Goal: Transaction & Acquisition: Purchase product/service

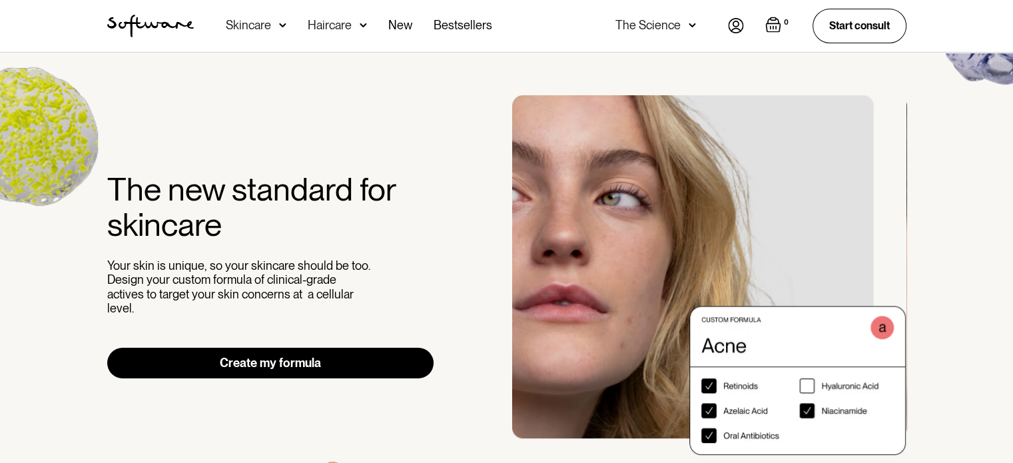
click at [326, 362] on link "Create my formula" at bounding box center [270, 363] width 327 height 31
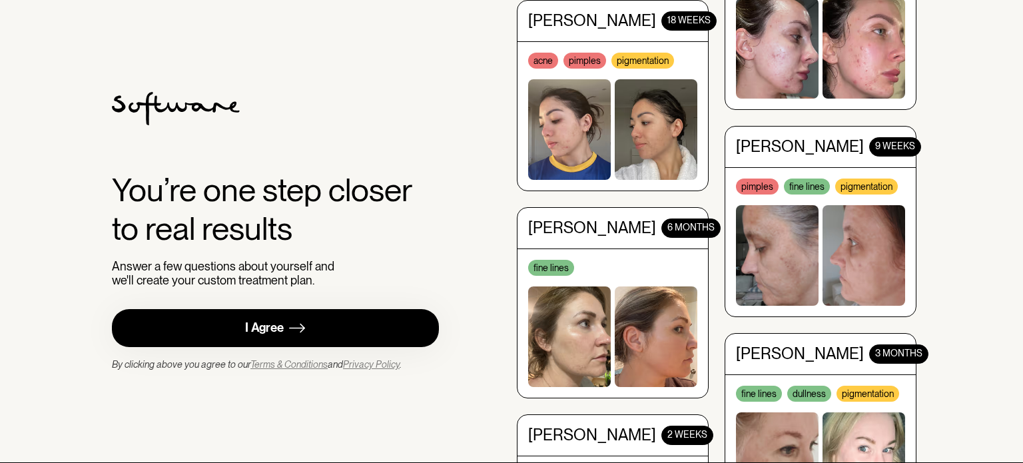
click at [367, 327] on link "I Agree" at bounding box center [275, 328] width 327 height 38
click at [305, 320] on img at bounding box center [297, 328] width 16 height 17
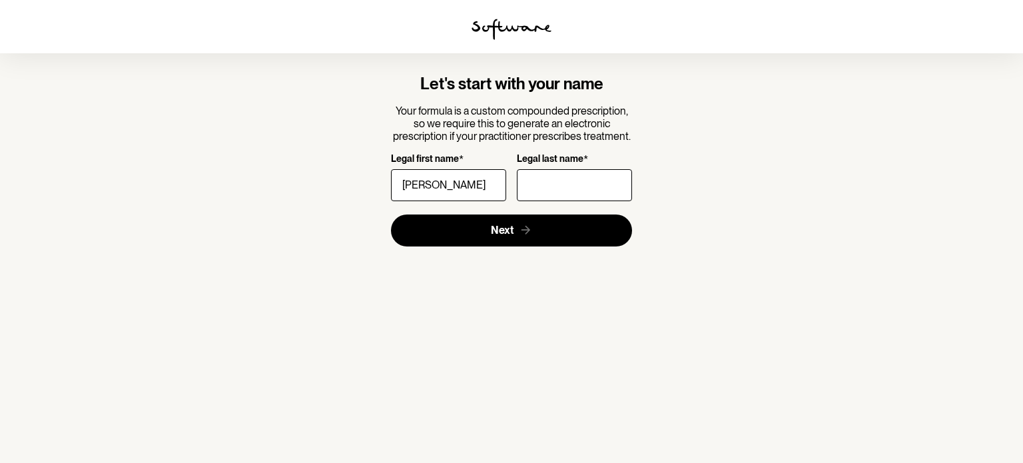
type input "matthew"
click at [535, 180] on input "Legal last name *" at bounding box center [574, 185] width 115 height 32
type input "van Niekerk"
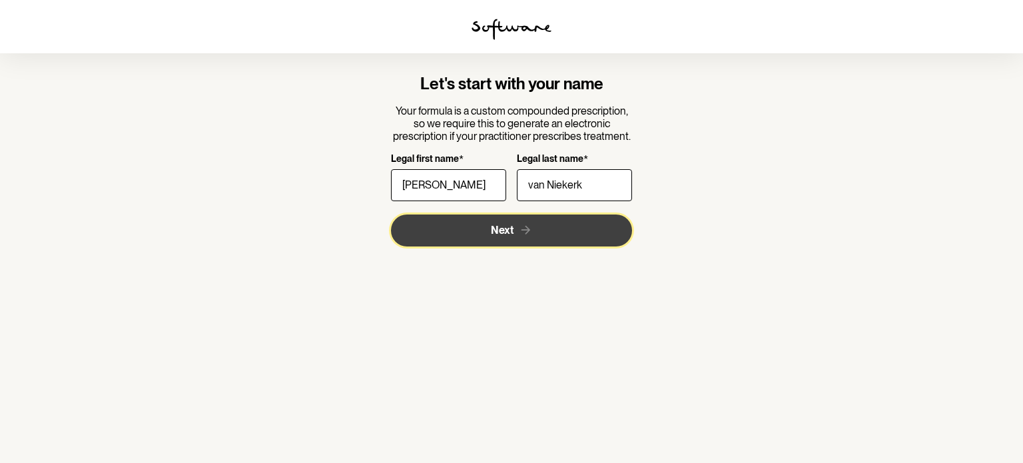
click at [564, 236] on button "Next" at bounding box center [512, 230] width 242 height 32
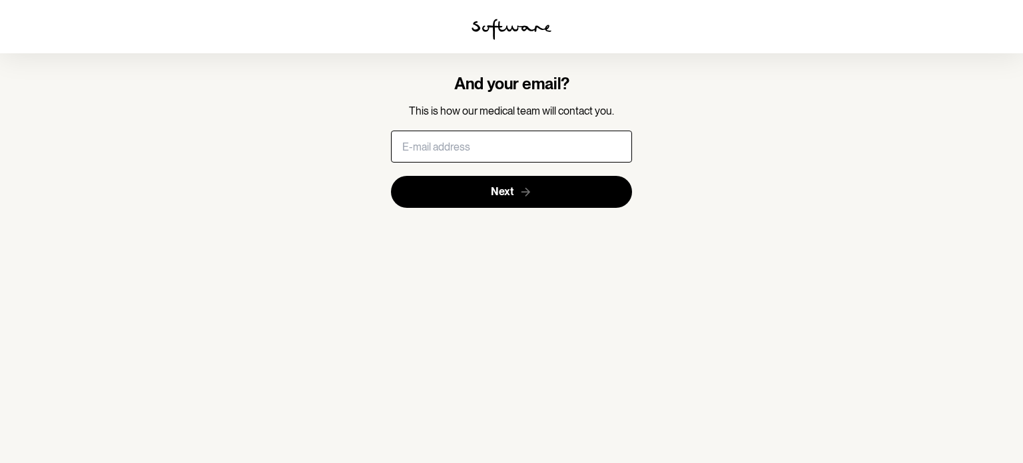
type input "Matthewkelso.vn@gmail.com"
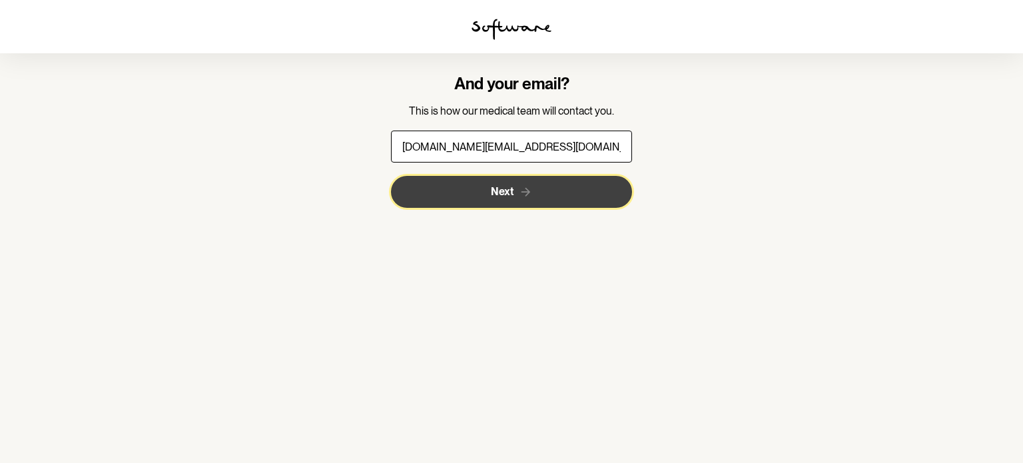
click at [546, 192] on button "Next" at bounding box center [512, 192] width 242 height 32
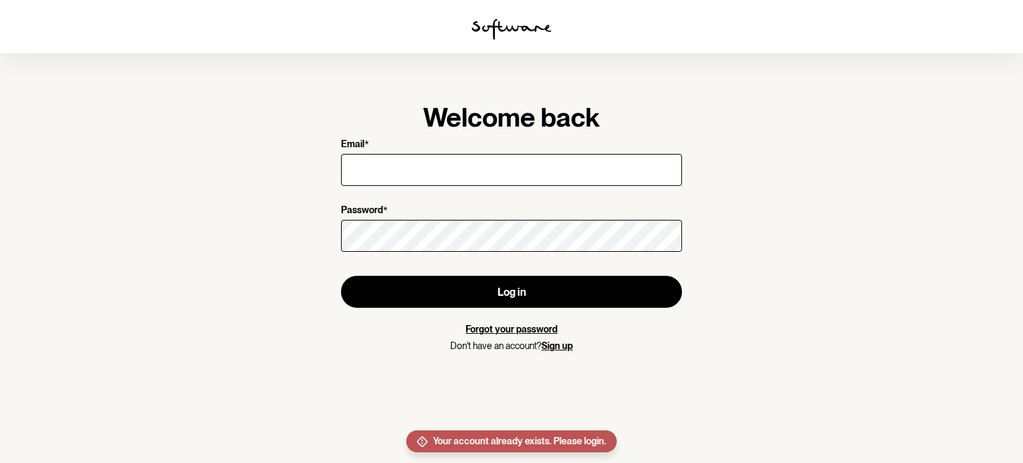
type input "Matthewkelso.vn@gmail.com"
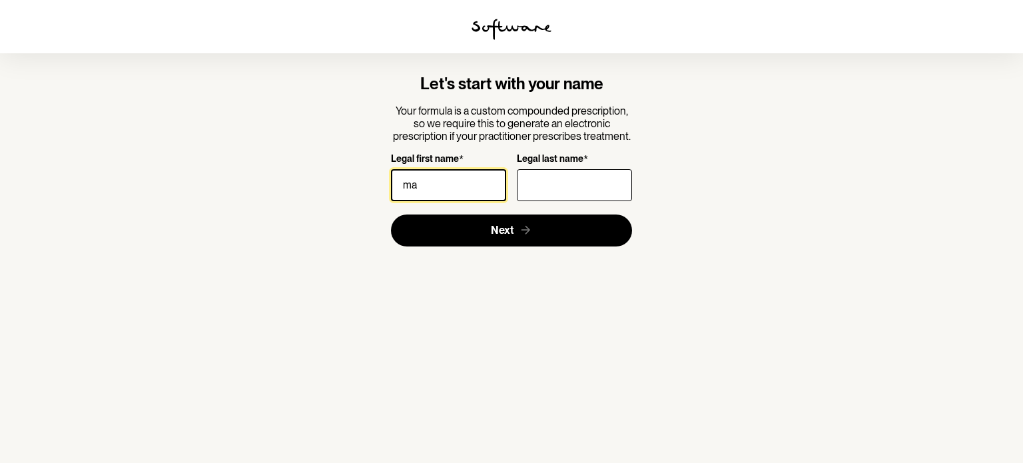
type input "[PERSON_NAME]"
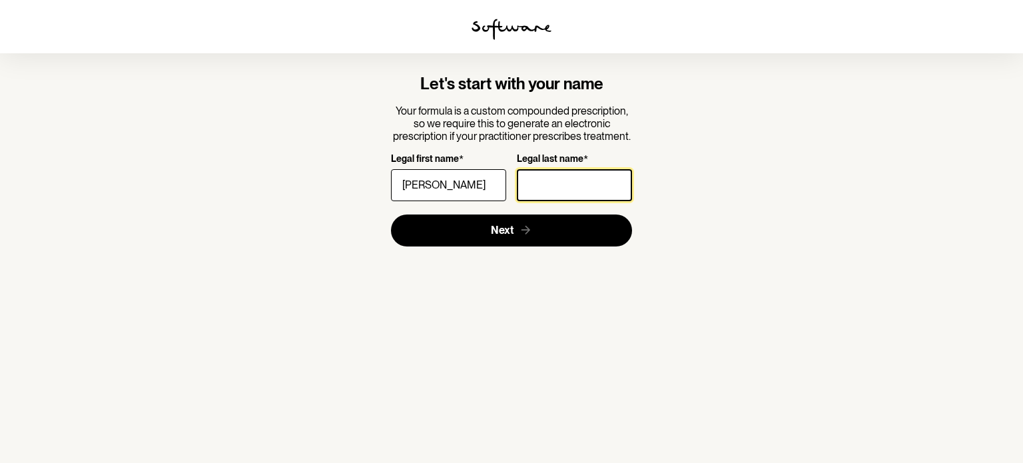
click at [533, 180] on input "Legal last name *" at bounding box center [574, 185] width 115 height 32
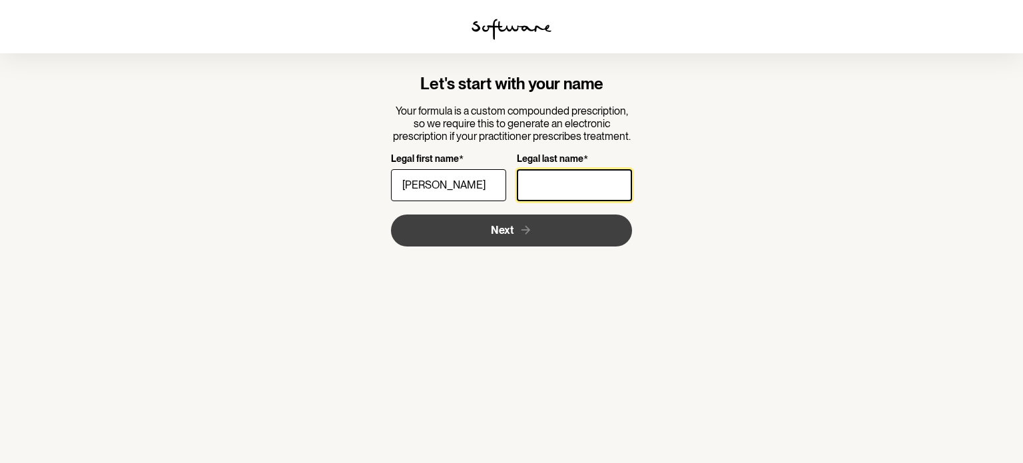
type input "van Niekerk"
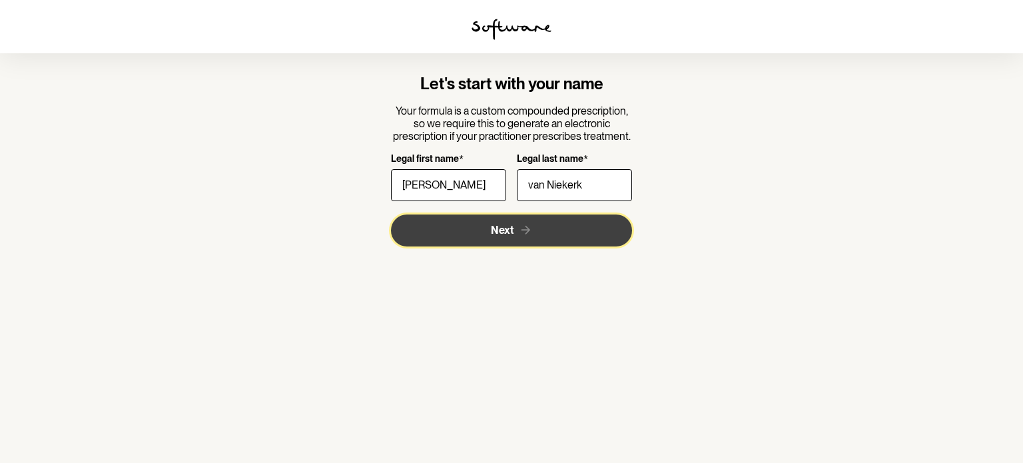
click at [570, 223] on button "Next" at bounding box center [512, 230] width 242 height 32
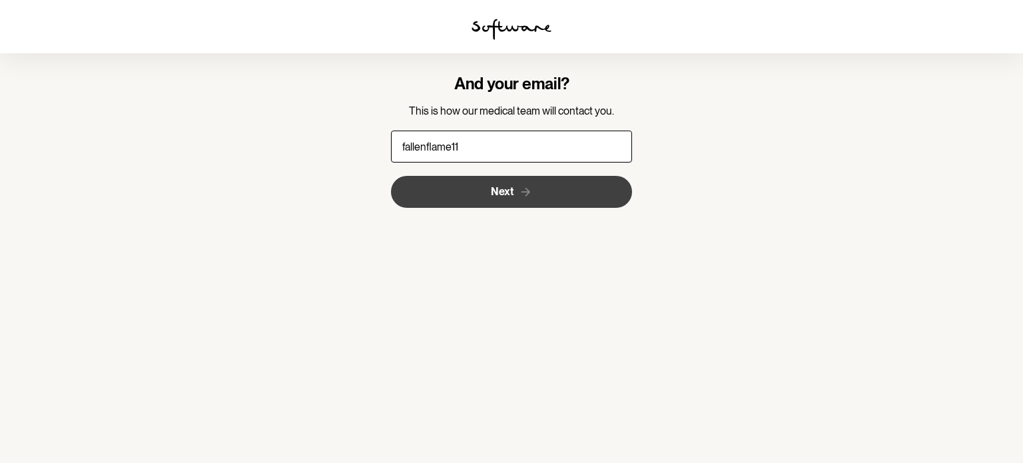
type input "[EMAIL_ADDRESS][DOMAIN_NAME]"
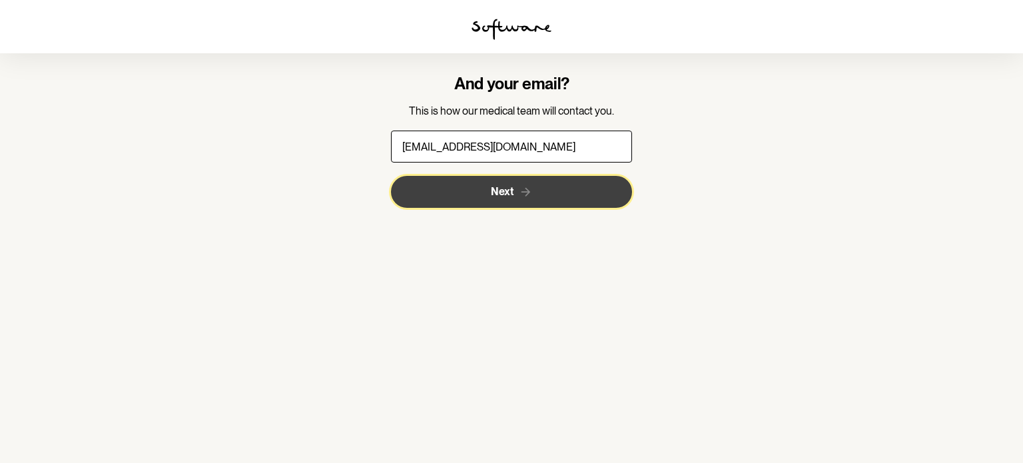
click at [507, 183] on button "Next" at bounding box center [512, 192] width 242 height 32
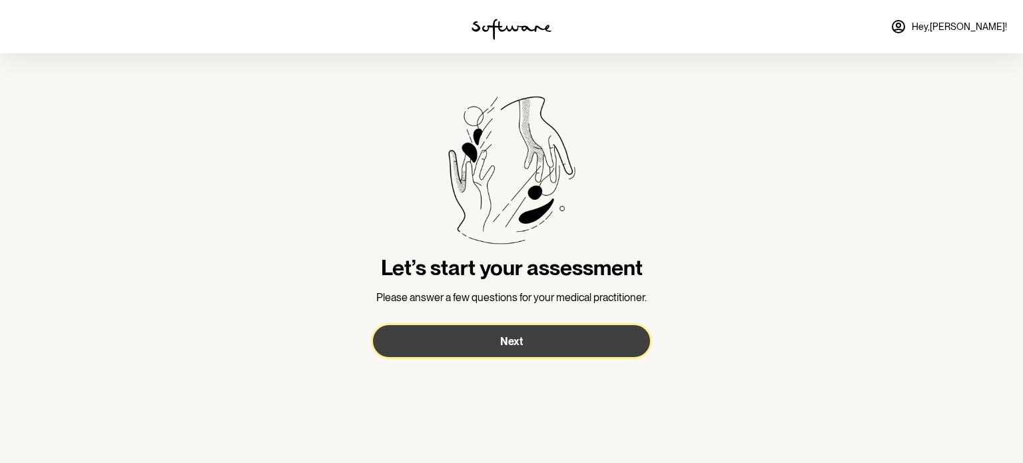
click at [498, 325] on button "Next" at bounding box center [511, 341] width 277 height 32
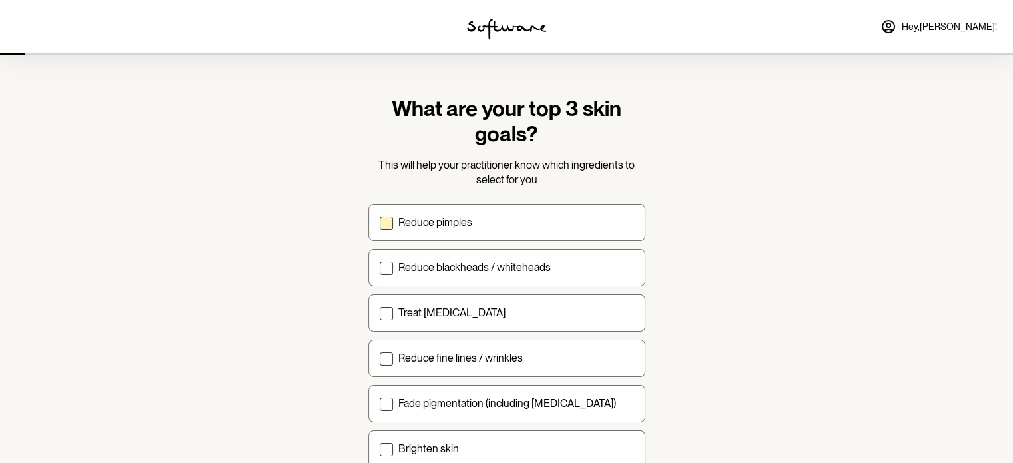
click at [395, 216] on label "Reduce pimples" at bounding box center [506, 222] width 277 height 37
click at [380, 222] on input "Reduce pimples" at bounding box center [379, 222] width 1 height 1
checkbox input "true"
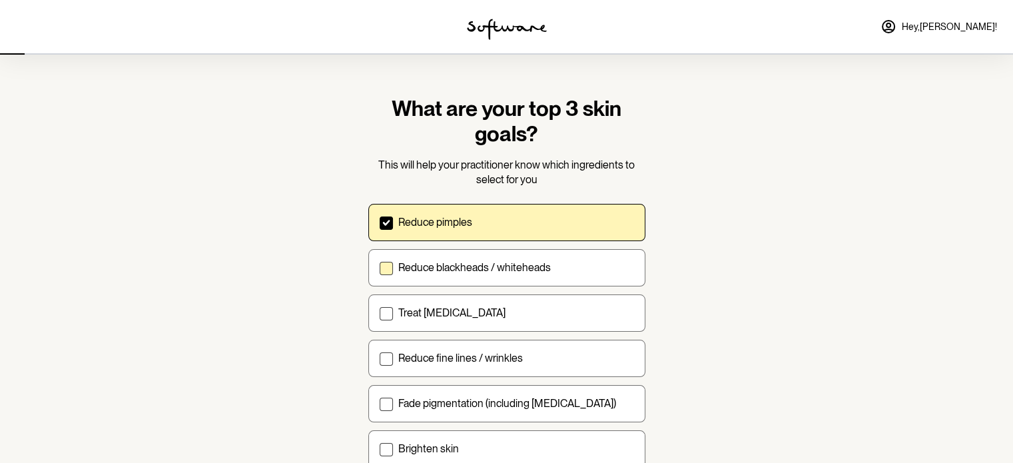
click at [396, 268] on label "Reduce blackheads / whiteheads" at bounding box center [506, 267] width 277 height 37
click at [380, 268] on input "Reduce blackheads / whiteheads" at bounding box center [379, 267] width 1 height 1
checkbox input "true"
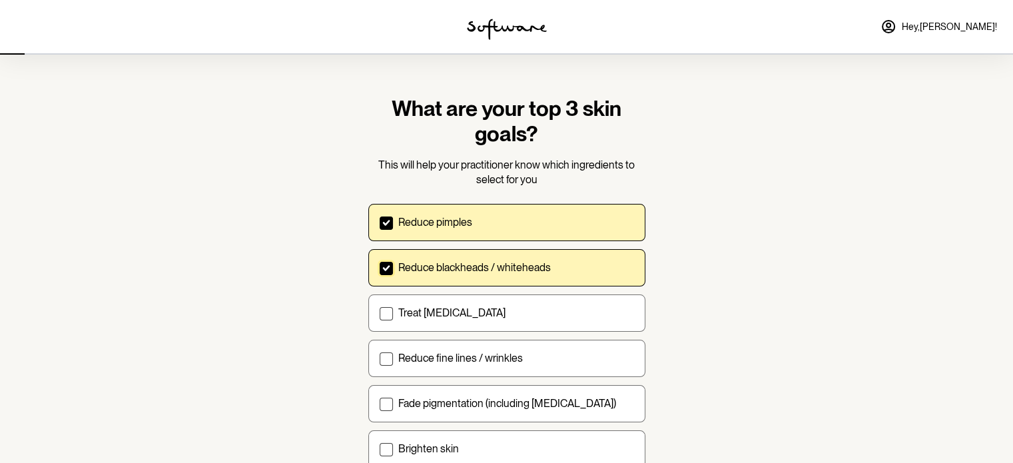
scroll to position [29, 0]
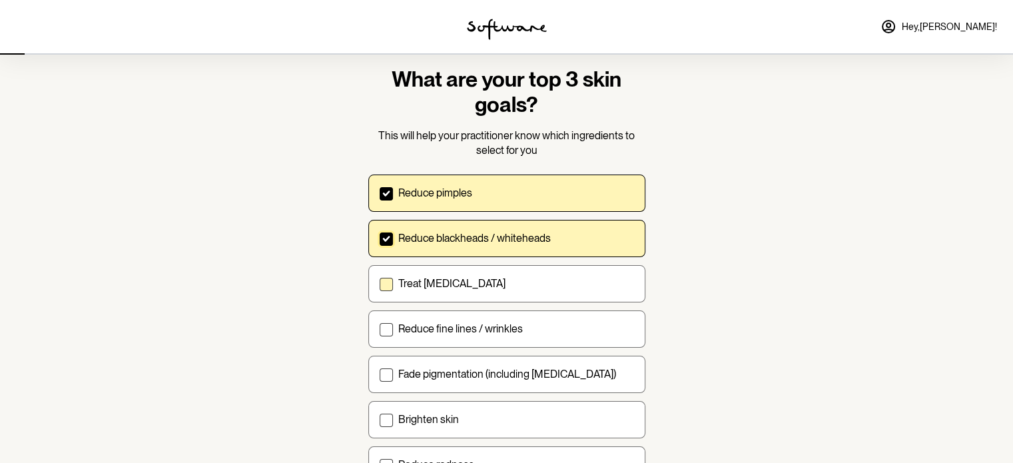
click at [386, 282] on span at bounding box center [386, 284] width 13 height 13
click at [380, 283] on input "Treat acne scarring" at bounding box center [379, 283] width 1 height 1
checkbox input "true"
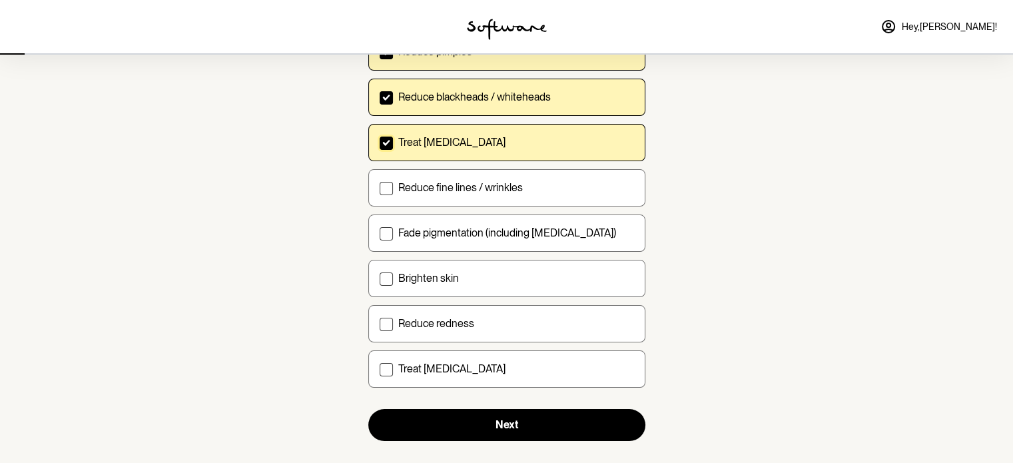
scroll to position [172, 0]
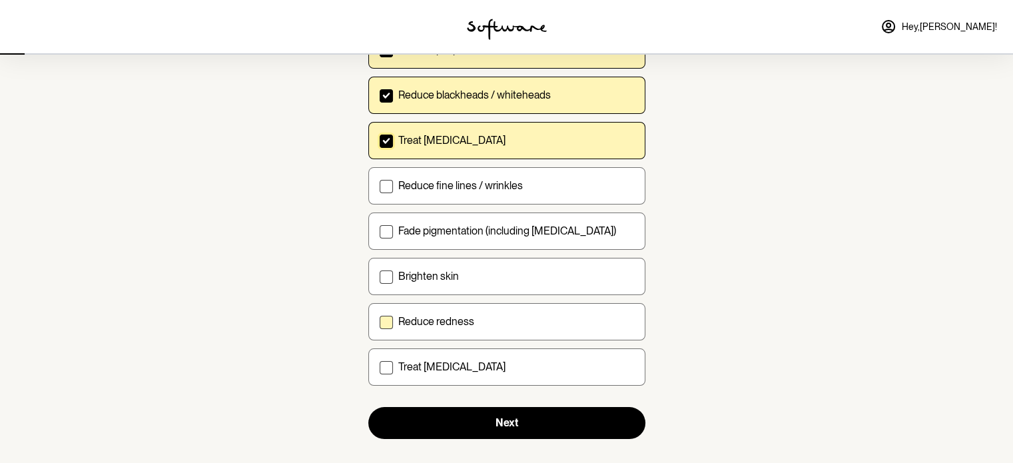
click at [391, 319] on span at bounding box center [386, 322] width 13 height 13
click at [380, 321] on input "Reduce redness" at bounding box center [379, 321] width 1 height 1
checkbox input "true"
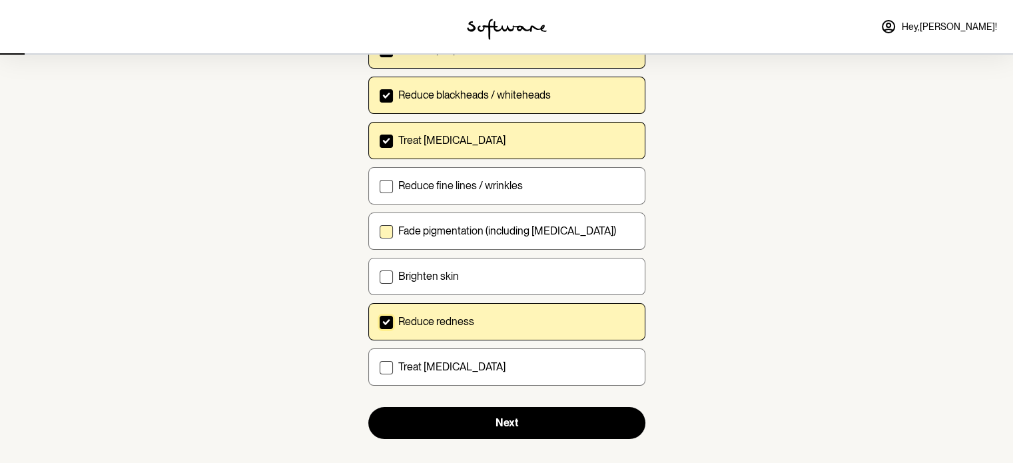
scroll to position [188, 0]
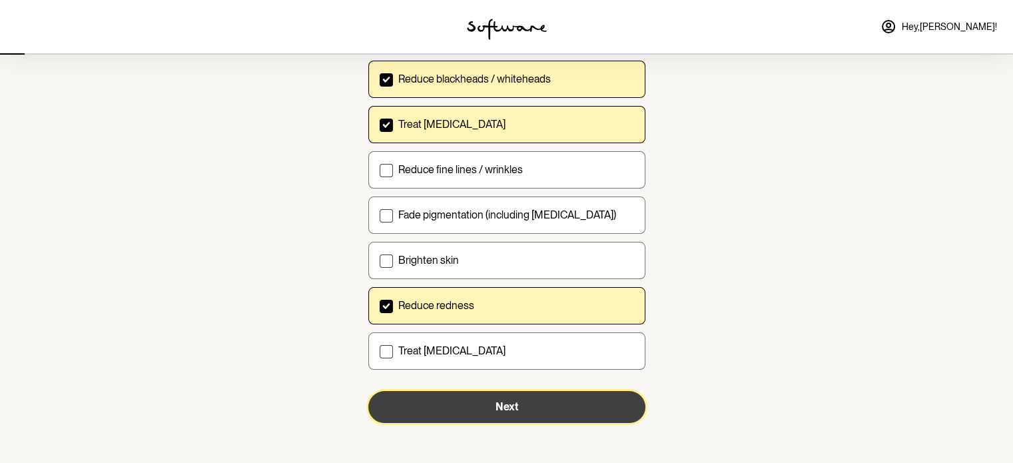
drag, startPoint x: 437, startPoint y: 410, endPoint x: 388, endPoint y: 408, distance: 49.3
click at [388, 408] on button "Next" at bounding box center [506, 407] width 277 height 32
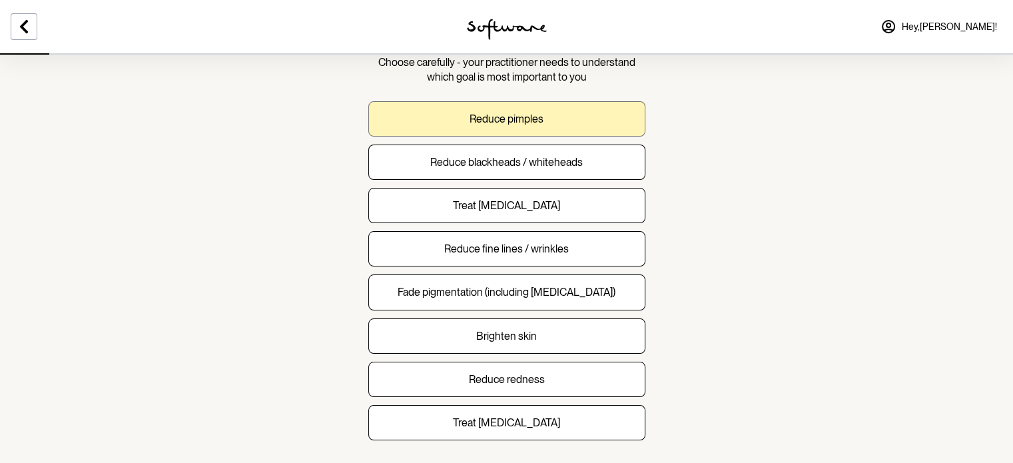
scroll to position [104, 0]
click at [501, 121] on p "Reduce pimples" at bounding box center [506, 117] width 74 height 13
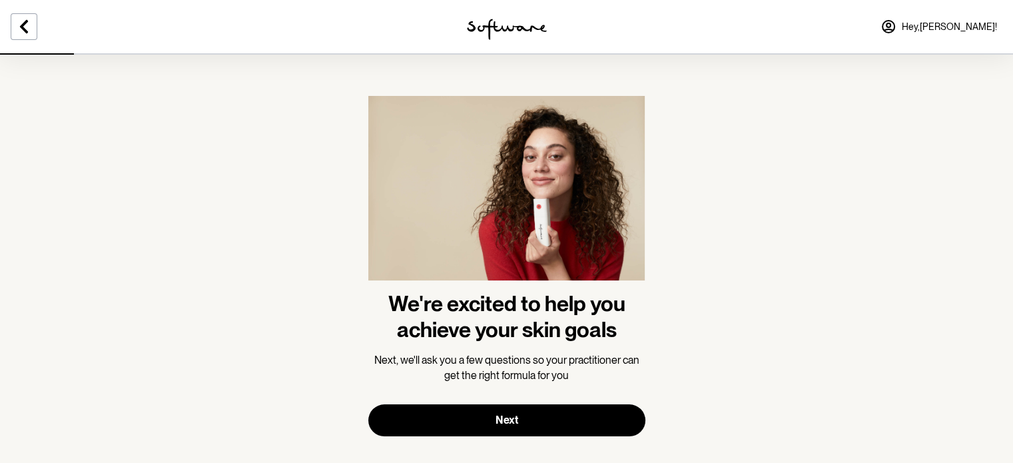
scroll to position [16, 0]
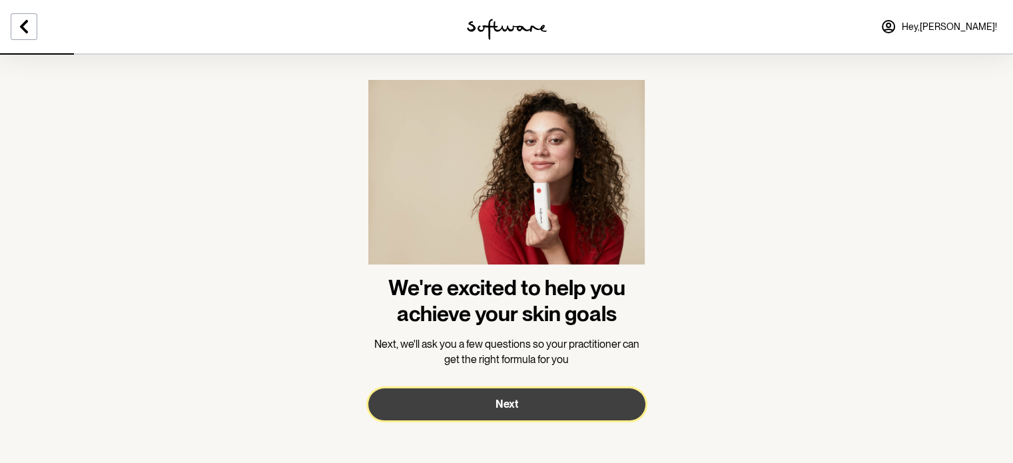
click at [519, 395] on button "Next" at bounding box center [506, 404] width 277 height 32
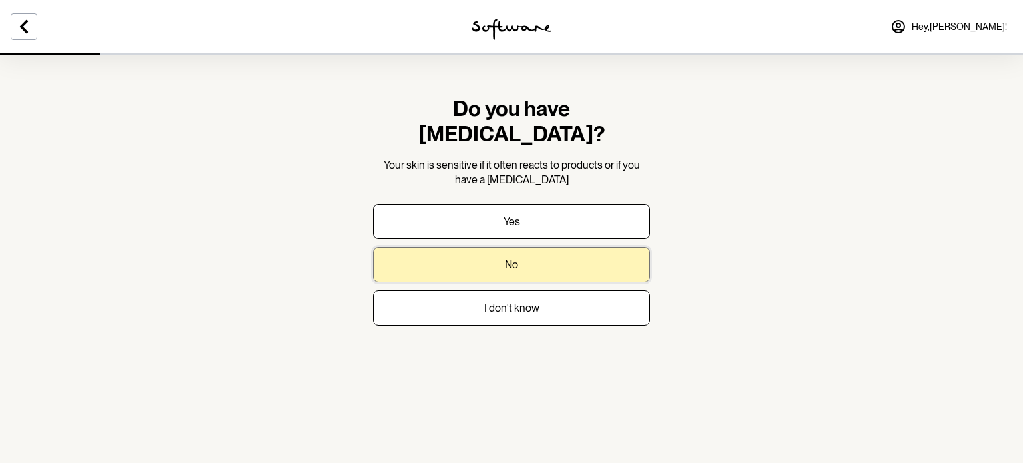
click at [503, 247] on button "No" at bounding box center [511, 264] width 277 height 35
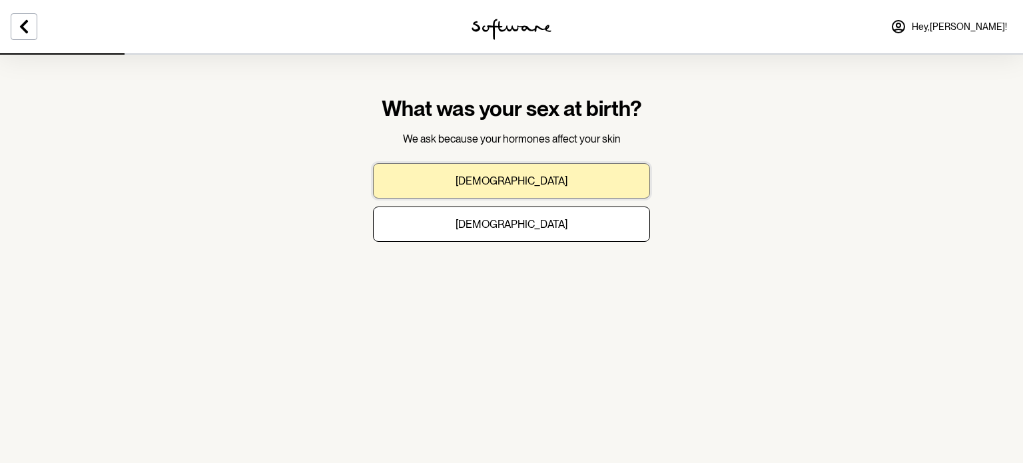
click at [507, 184] on p "Male" at bounding box center [511, 180] width 112 height 13
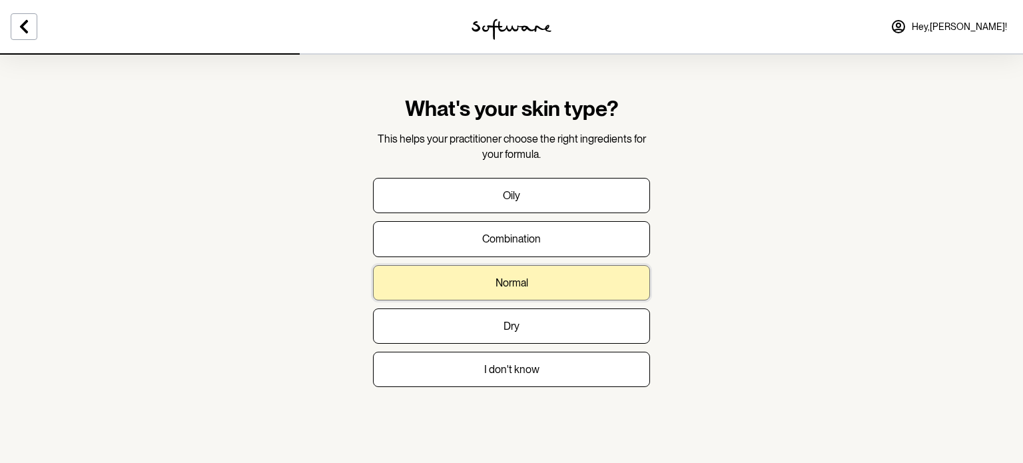
click at [554, 279] on button "Normal" at bounding box center [511, 282] width 277 height 35
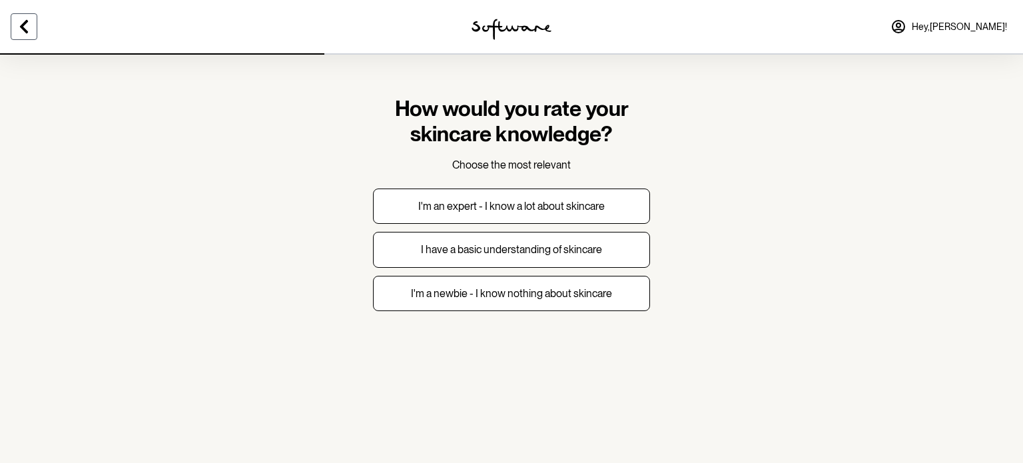
click at [25, 17] on button at bounding box center [24, 26] width 27 height 27
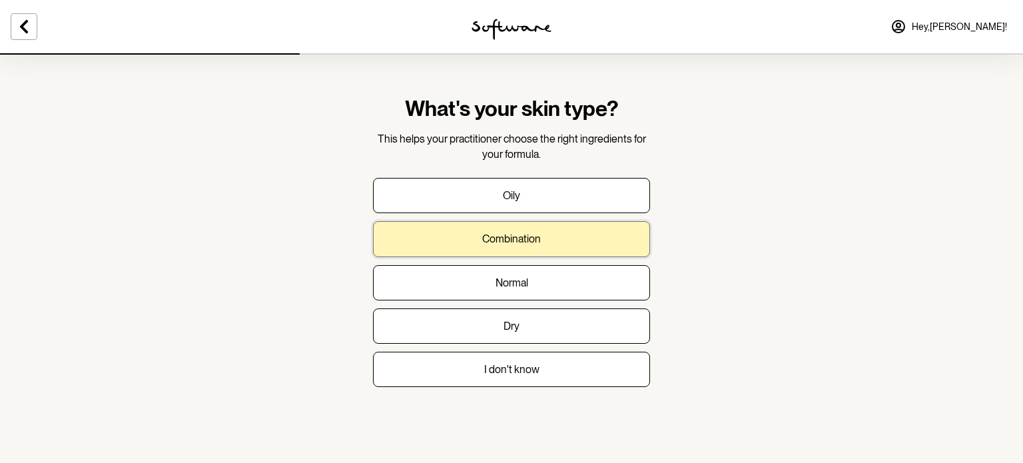
click at [587, 233] on button "Combination" at bounding box center [511, 238] width 277 height 35
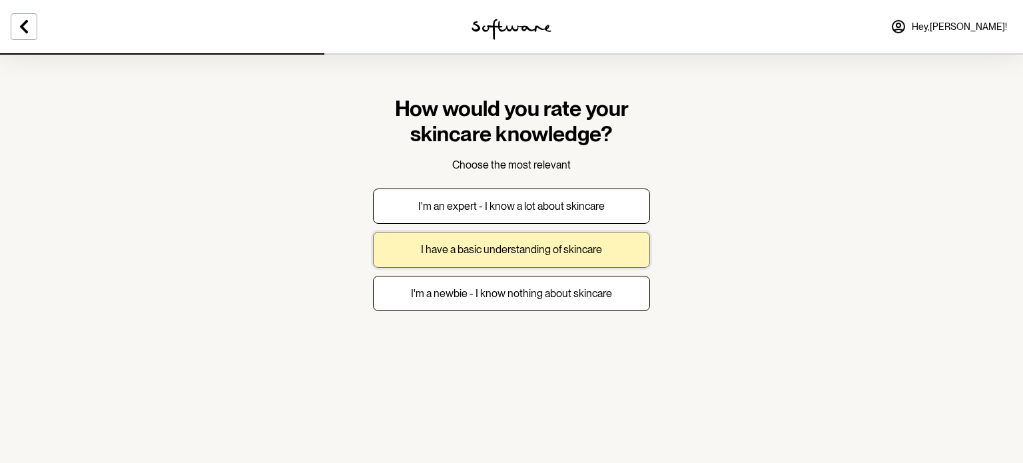
click at [610, 253] on button "I have a basic understanding of skincare" at bounding box center [511, 249] width 277 height 35
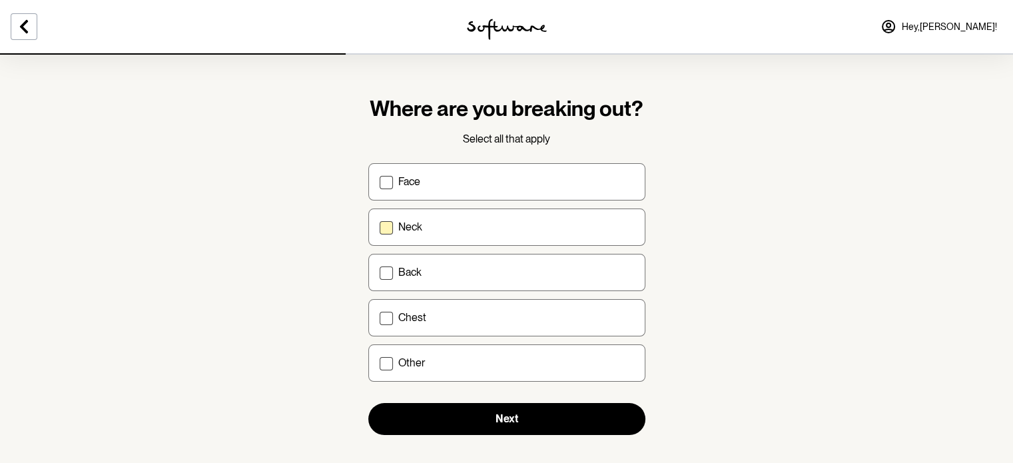
click at [385, 234] on span at bounding box center [386, 227] width 13 height 13
click at [380, 227] on input "Neck" at bounding box center [379, 226] width 1 height 1
checkbox input "true"
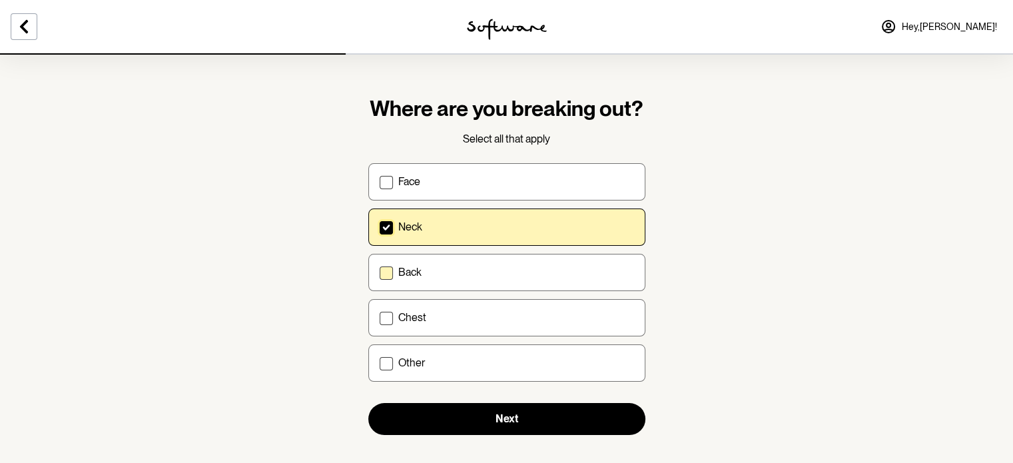
click at [389, 278] on span at bounding box center [386, 272] width 13 height 13
click at [380, 272] on input "Back" at bounding box center [379, 272] width 1 height 1
checkbox input "true"
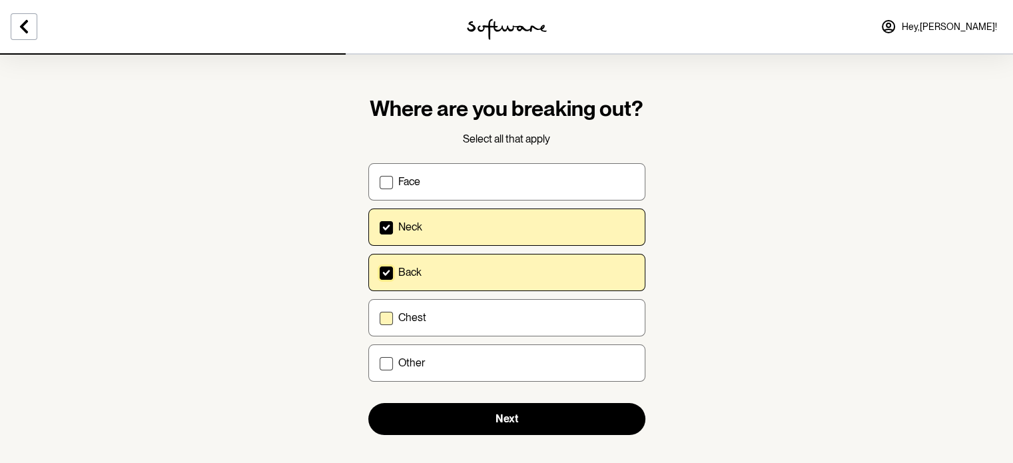
click at [388, 320] on span at bounding box center [386, 318] width 13 height 13
click at [380, 318] on input "Chest" at bounding box center [379, 317] width 1 height 1
checkbox input "true"
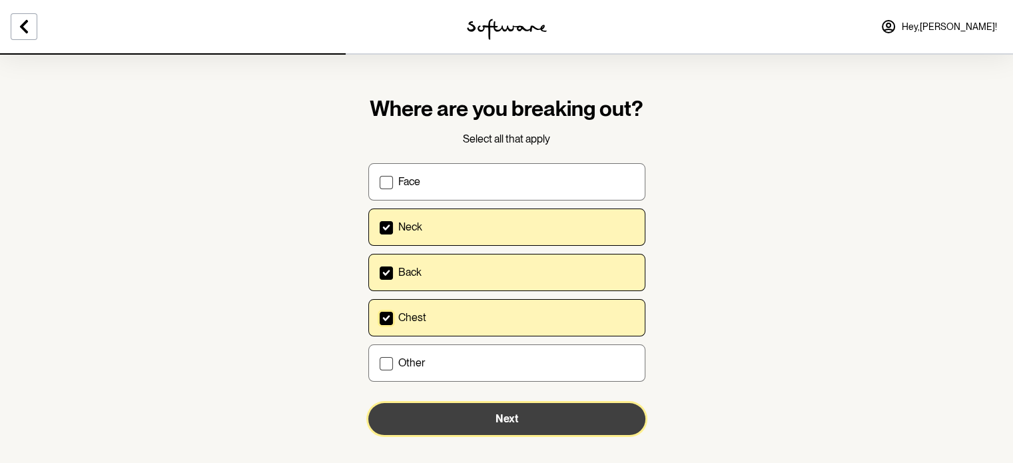
click at [447, 421] on button "Next" at bounding box center [506, 419] width 277 height 32
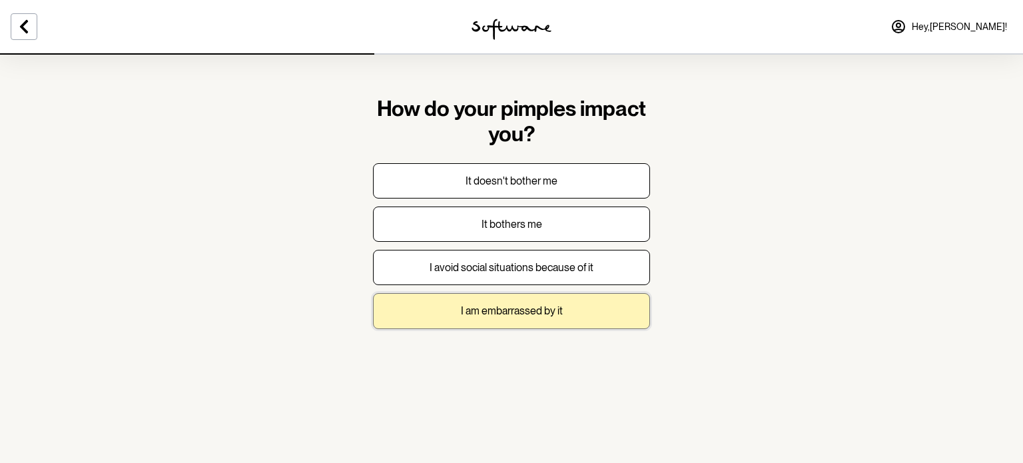
click at [565, 301] on button "I am embarrassed by it" at bounding box center [511, 310] width 277 height 35
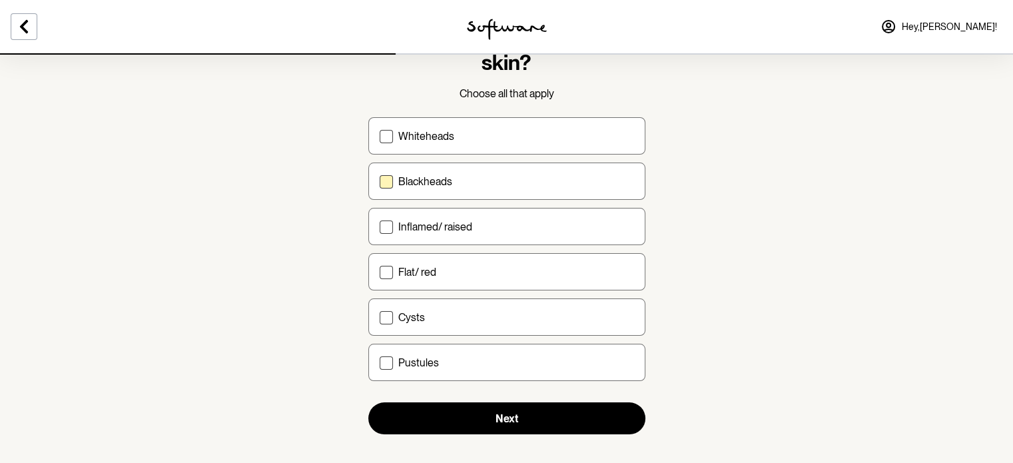
scroll to position [73, 0]
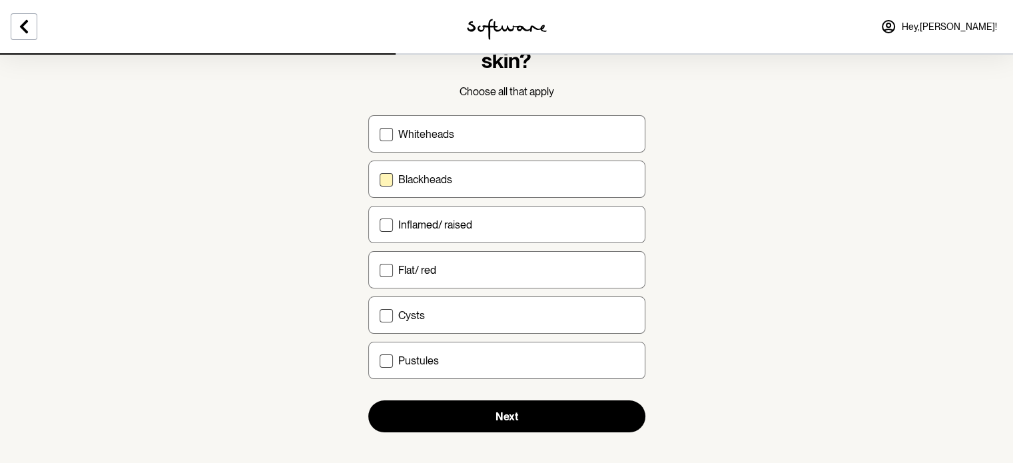
click at [386, 173] on span at bounding box center [386, 179] width 13 height 13
click at [380, 179] on input "Blackheads" at bounding box center [379, 179] width 1 height 1
checkbox input "true"
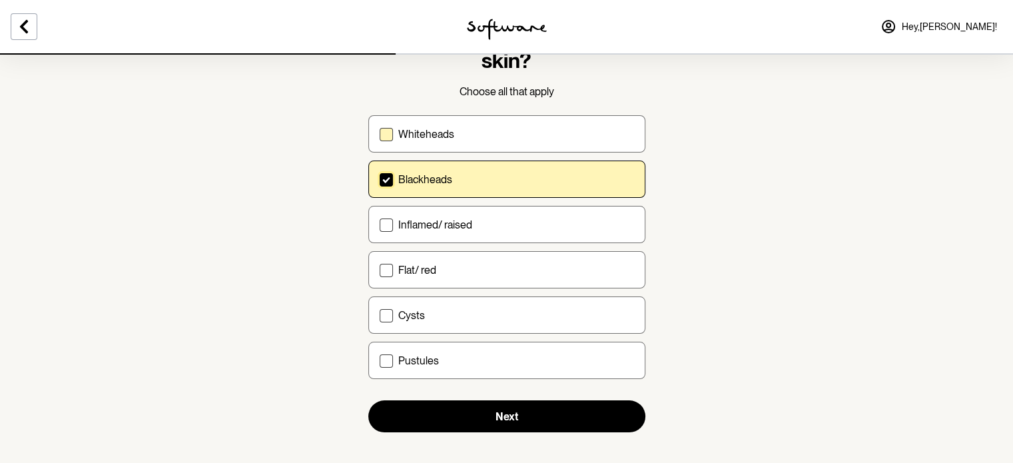
click at [384, 139] on span at bounding box center [386, 134] width 13 height 13
click at [380, 135] on input "Whiteheads" at bounding box center [379, 134] width 1 height 1
checkbox input "true"
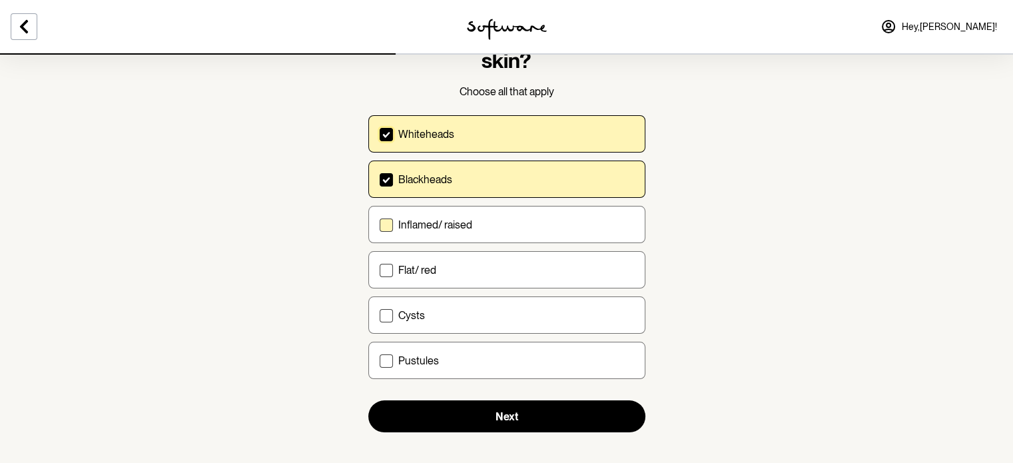
click at [386, 228] on span at bounding box center [386, 224] width 13 height 13
click at [380, 225] on input "Inflamed/ raised" at bounding box center [379, 224] width 1 height 1
checkbox input "true"
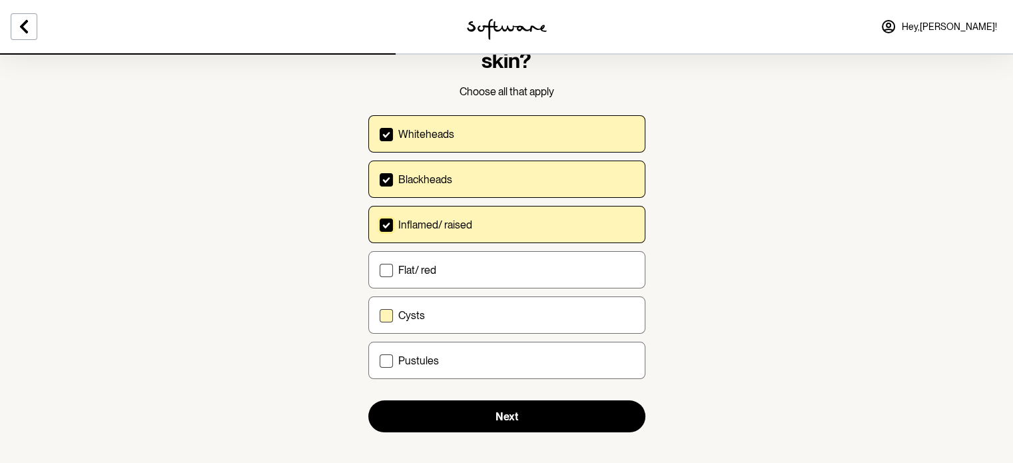
click at [386, 303] on label "Cysts" at bounding box center [506, 314] width 277 height 37
click at [380, 315] on input "Cysts" at bounding box center [379, 315] width 1 height 1
checkbox input "true"
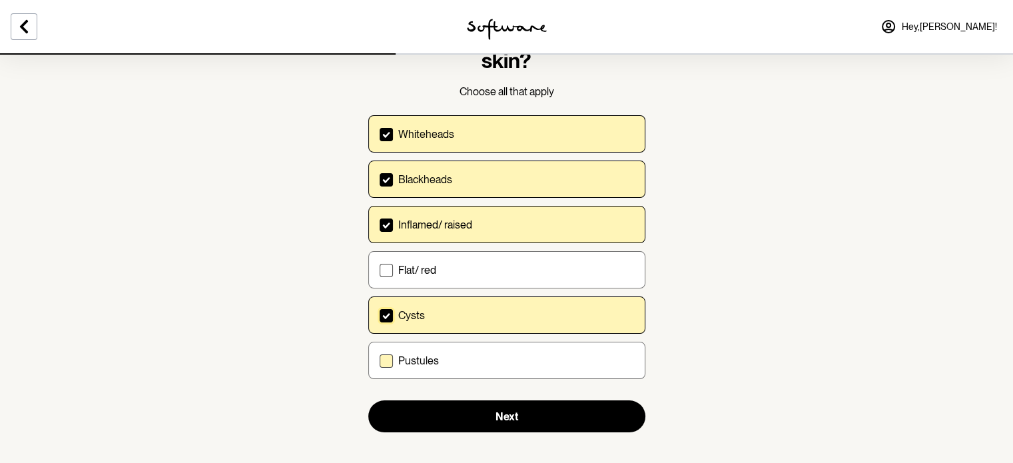
click at [388, 358] on span at bounding box center [386, 360] width 13 height 13
click at [380, 360] on input "Pustules" at bounding box center [379, 360] width 1 height 1
checkbox input "true"
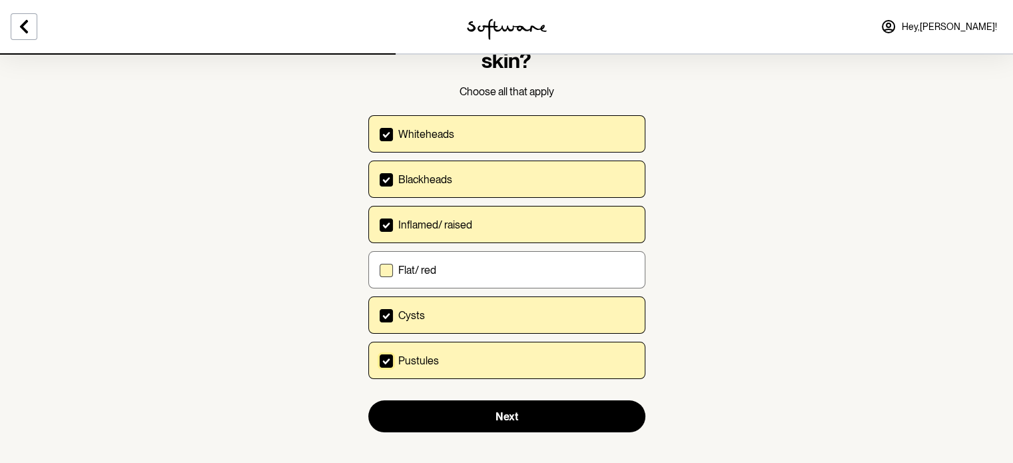
click at [386, 267] on span at bounding box center [386, 270] width 13 height 13
click at [380, 270] on input "Flat/ red" at bounding box center [379, 270] width 1 height 1
checkbox input "true"
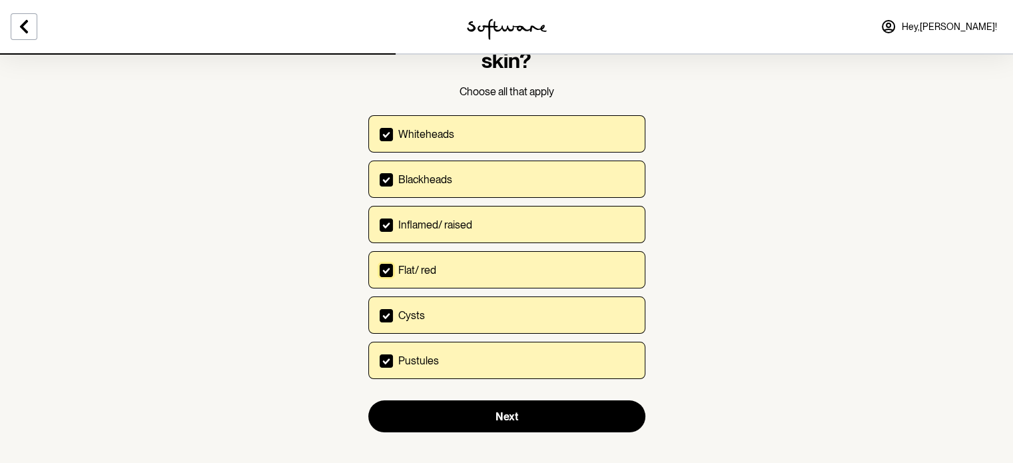
scroll to position [83, 0]
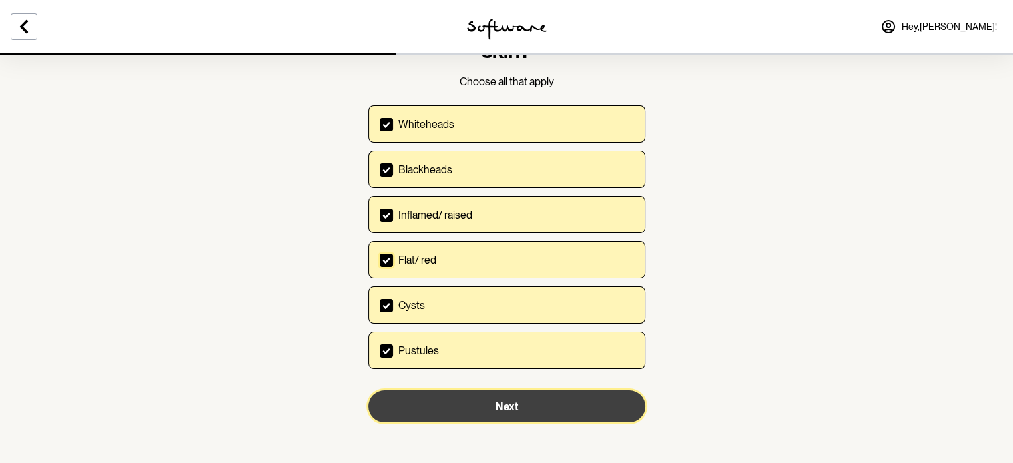
click at [440, 414] on button "Next" at bounding box center [506, 406] width 277 height 32
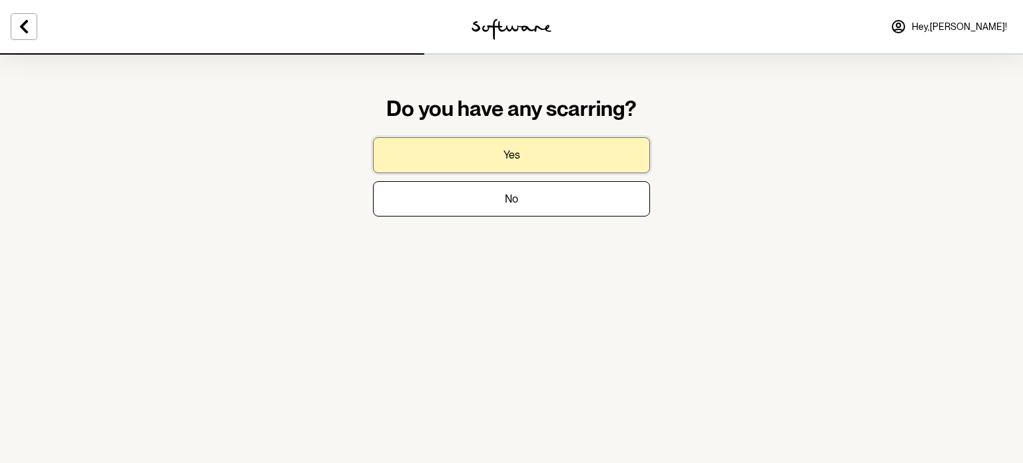
click at [510, 156] on p "Yes" at bounding box center [511, 154] width 17 height 13
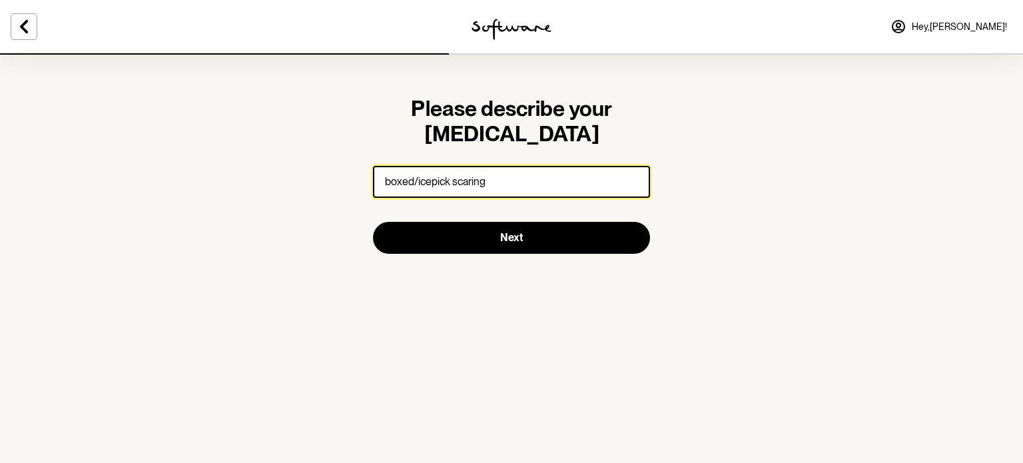
click at [468, 180] on input "boxed/icepick scaring" at bounding box center [511, 182] width 277 height 32
type input "boxed/icepick scarring"
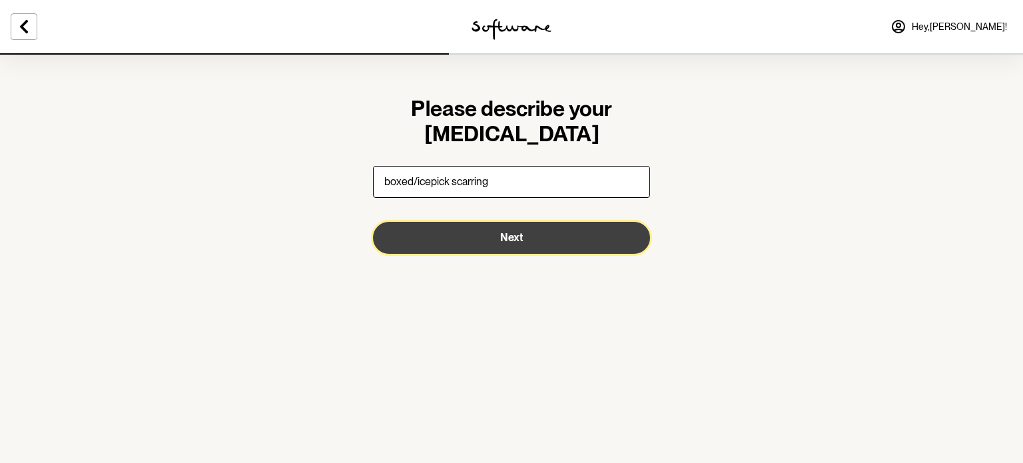
click at [491, 238] on button "Next" at bounding box center [511, 238] width 277 height 32
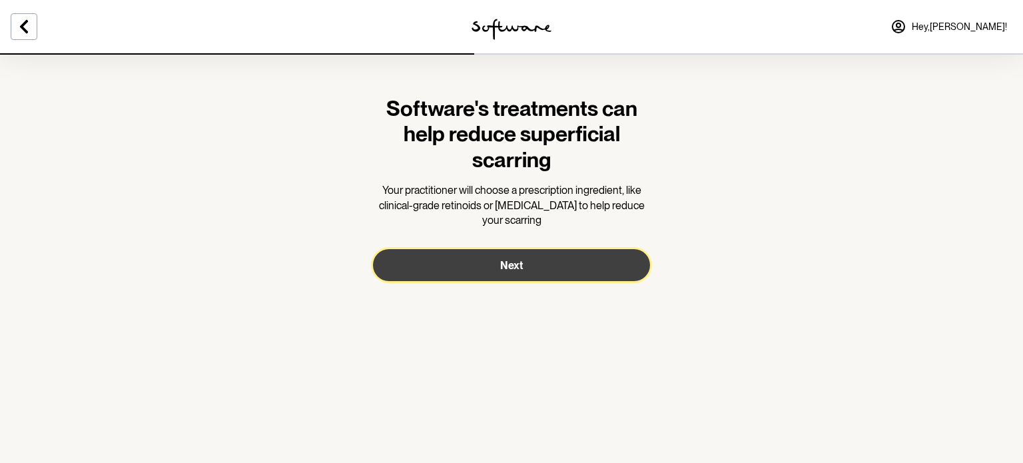
click at [503, 268] on span "Next" at bounding box center [511, 265] width 23 height 13
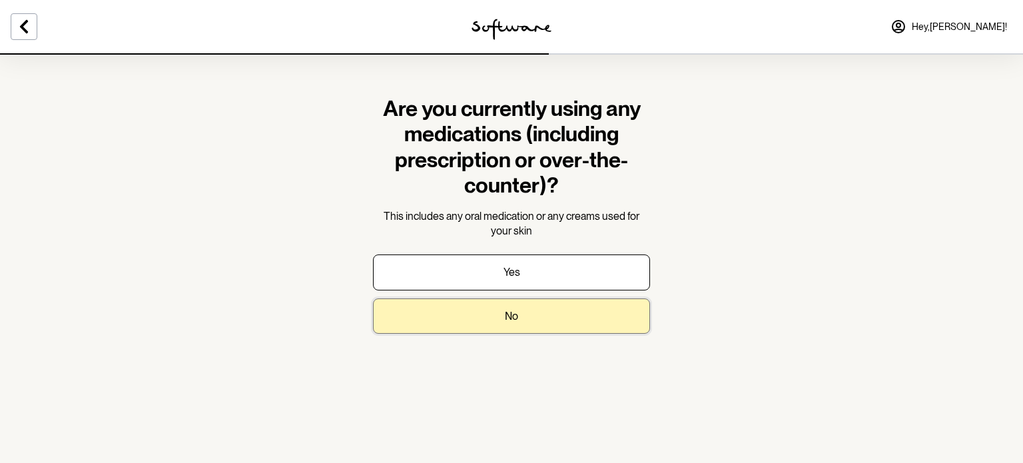
click at [481, 320] on button "No" at bounding box center [511, 315] width 277 height 35
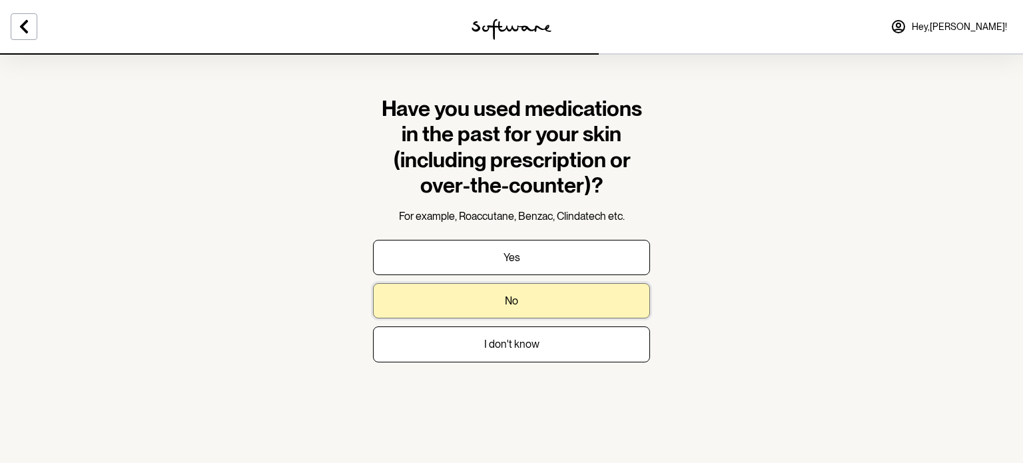
click at [529, 292] on button "No" at bounding box center [511, 300] width 277 height 35
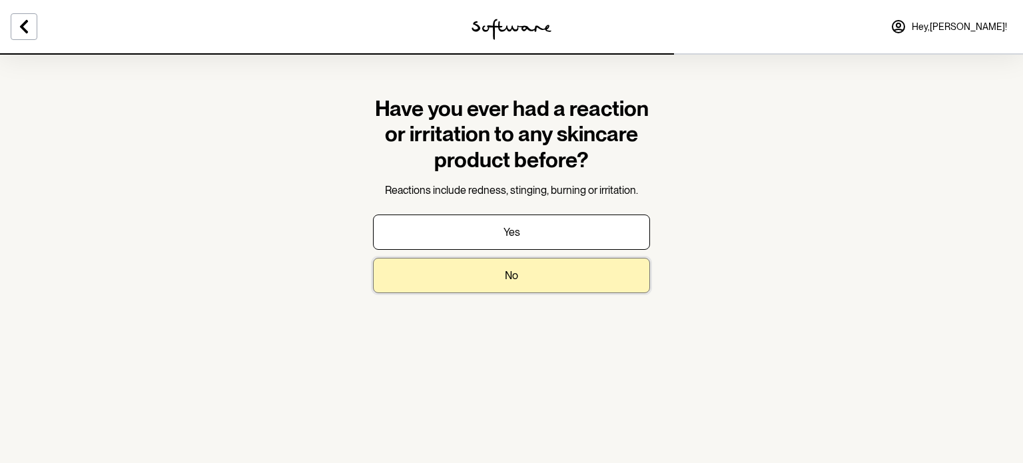
click at [503, 272] on button "No" at bounding box center [511, 275] width 277 height 35
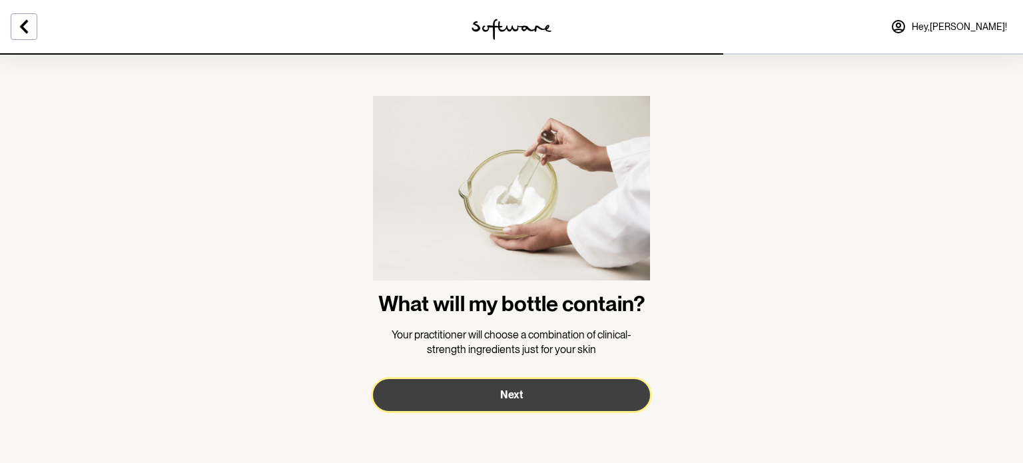
click at [499, 387] on button "Next" at bounding box center [511, 395] width 277 height 32
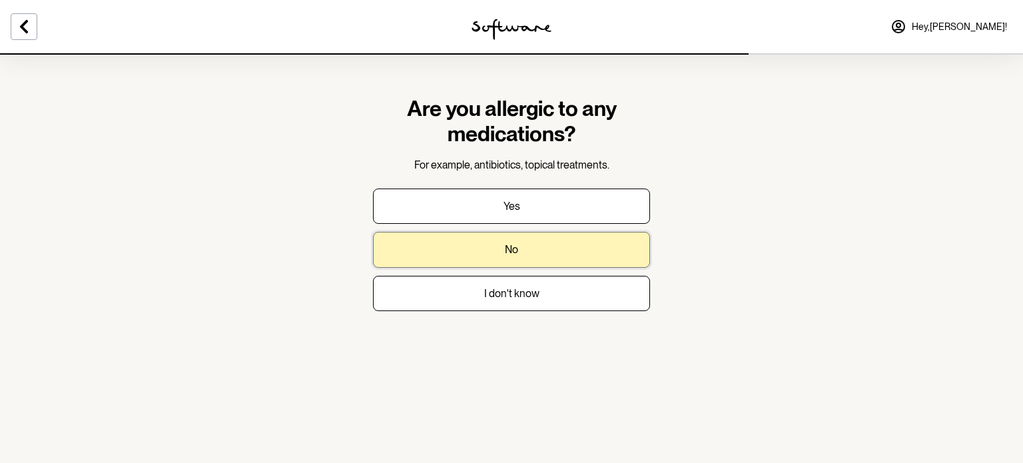
click at [491, 240] on button "No" at bounding box center [511, 249] width 277 height 35
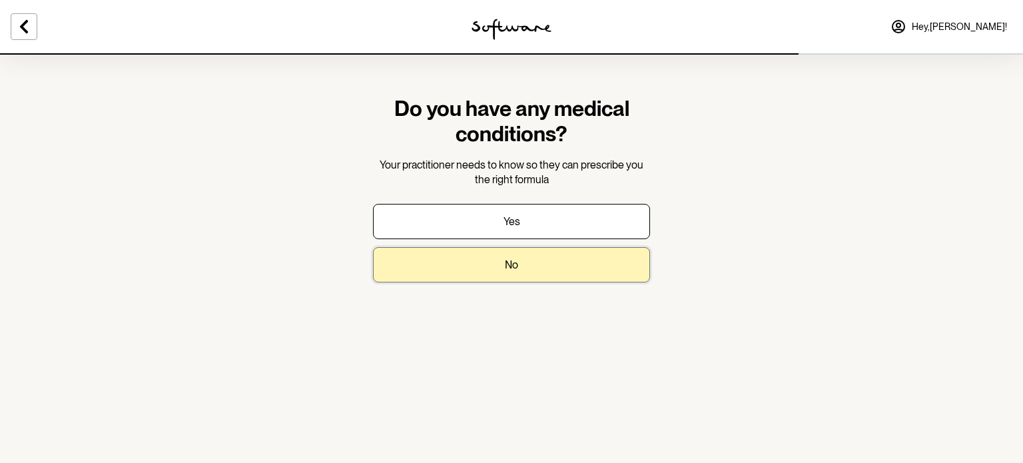
click at [485, 251] on button "No" at bounding box center [511, 264] width 277 height 35
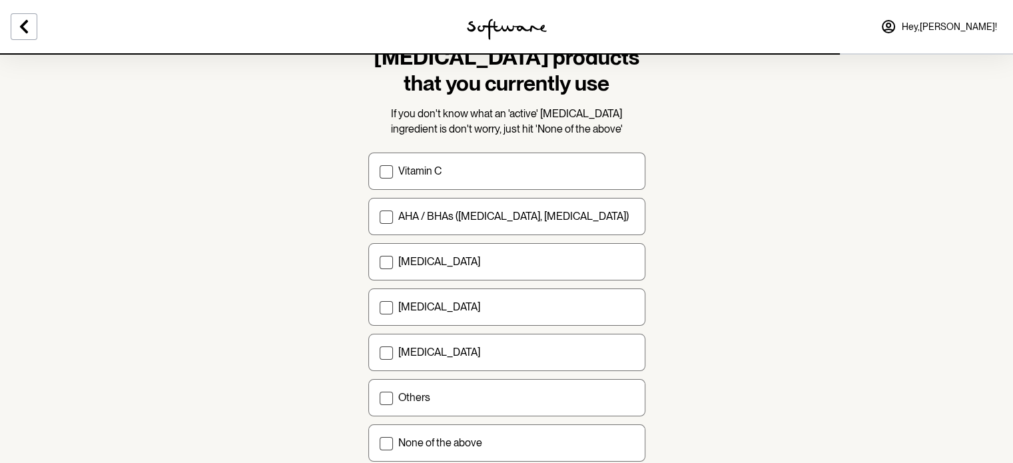
scroll to position [169, 0]
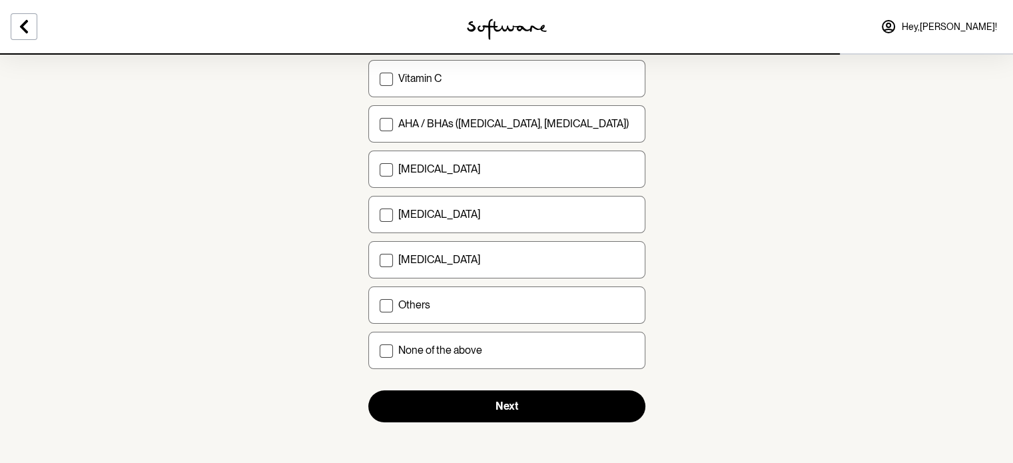
click at [389, 442] on section "Select any 'active' skin care products that you currently use If you don't know…" at bounding box center [507, 174] width 298 height 581
click at [389, 344] on span at bounding box center [386, 350] width 13 height 13
click at [380, 350] on input "None of the above" at bounding box center [379, 350] width 1 height 1
checkbox input "true"
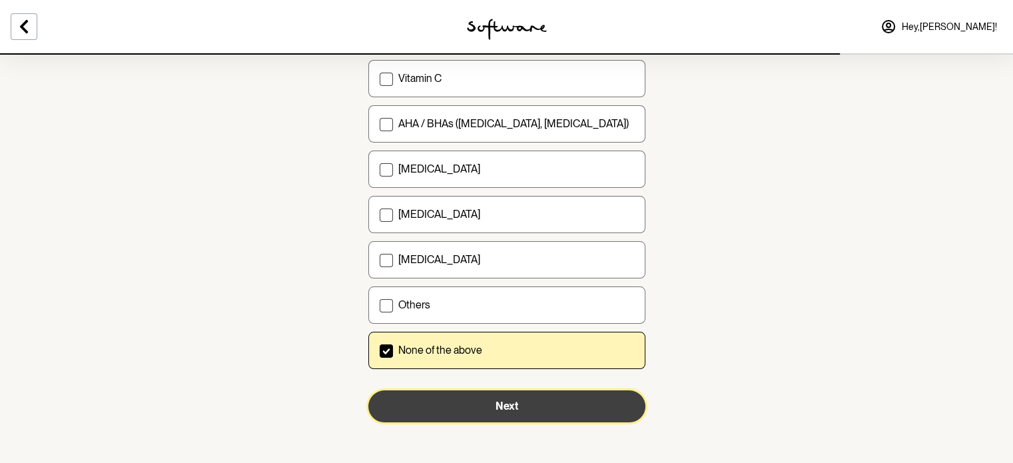
click at [446, 410] on button "Next" at bounding box center [506, 406] width 277 height 32
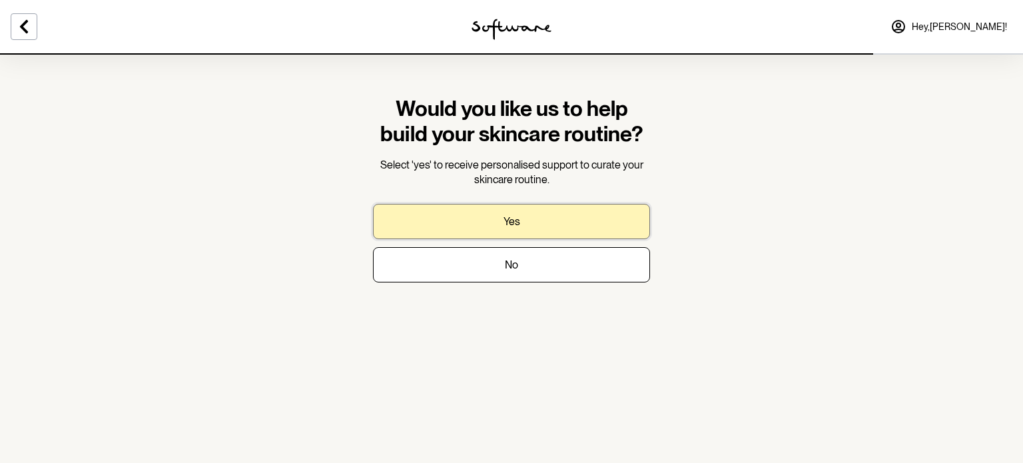
click at [518, 223] on p "Yes" at bounding box center [511, 221] width 17 height 13
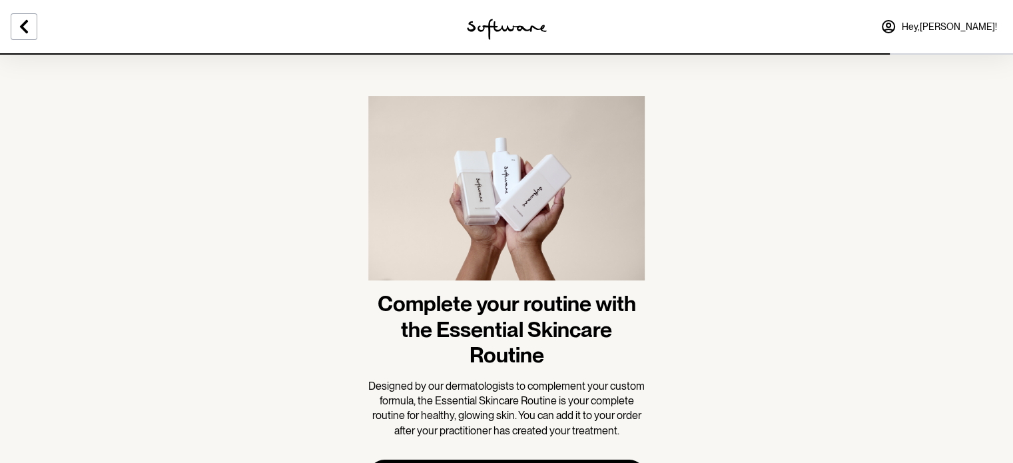
scroll to position [71, 0]
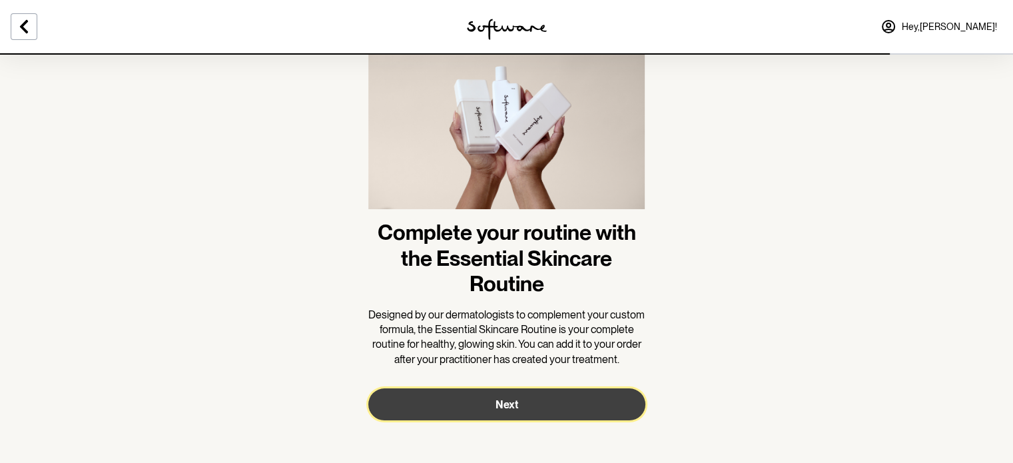
click at [501, 396] on button "Next" at bounding box center [506, 404] width 277 height 32
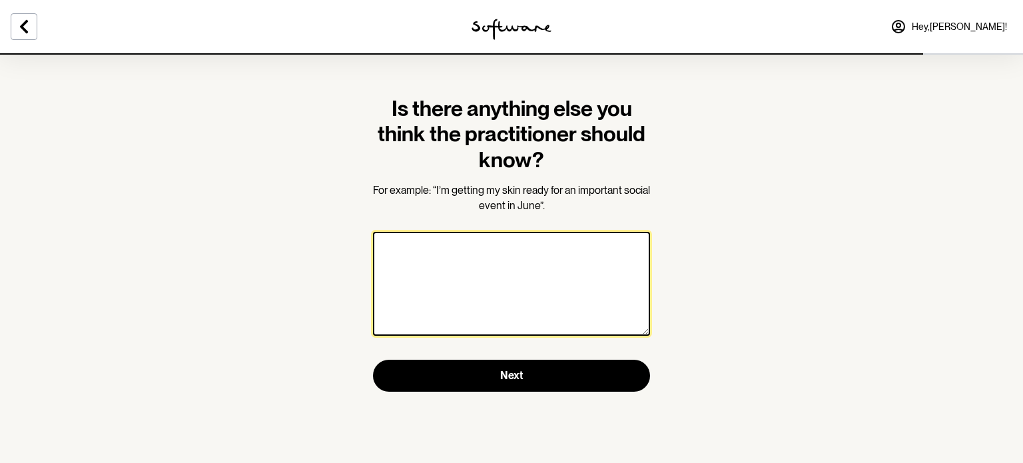
click at [434, 255] on textarea at bounding box center [511, 284] width 277 height 104
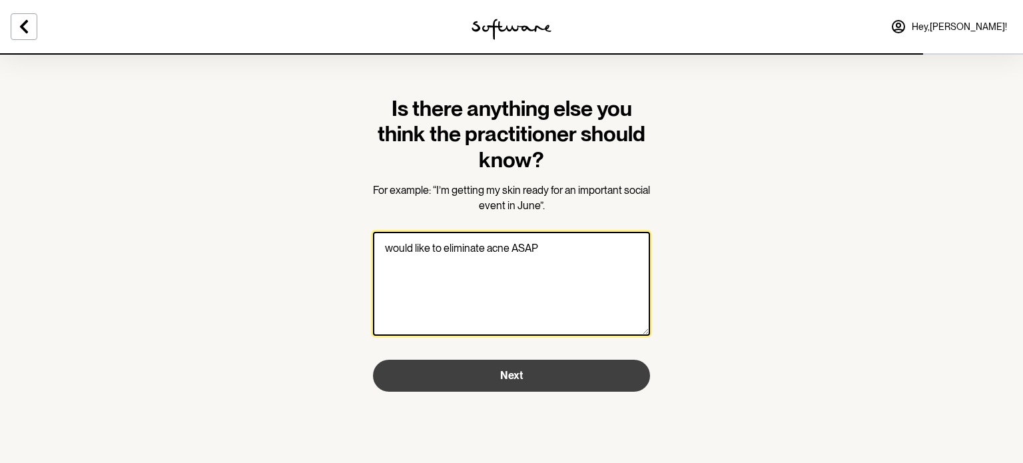
type textarea "would like to eliminate acne ASAP"
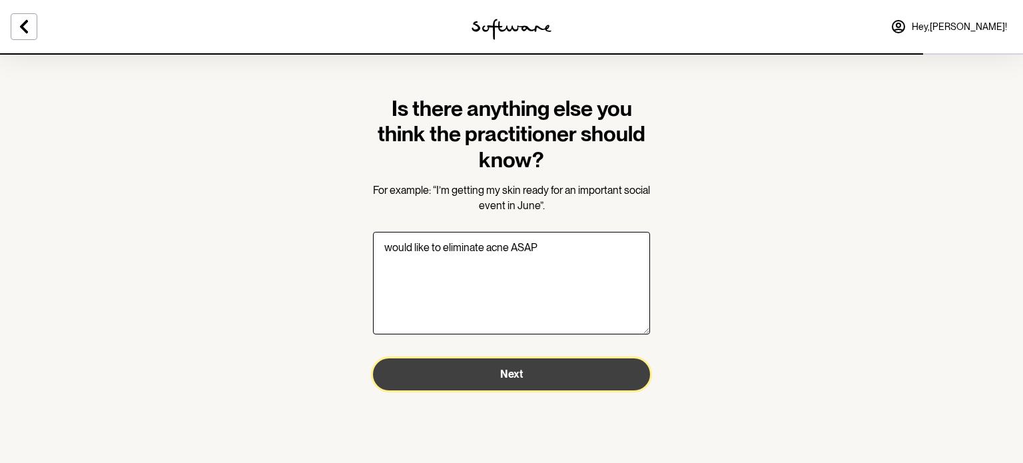
click at [563, 375] on button "Next" at bounding box center [511, 374] width 277 height 32
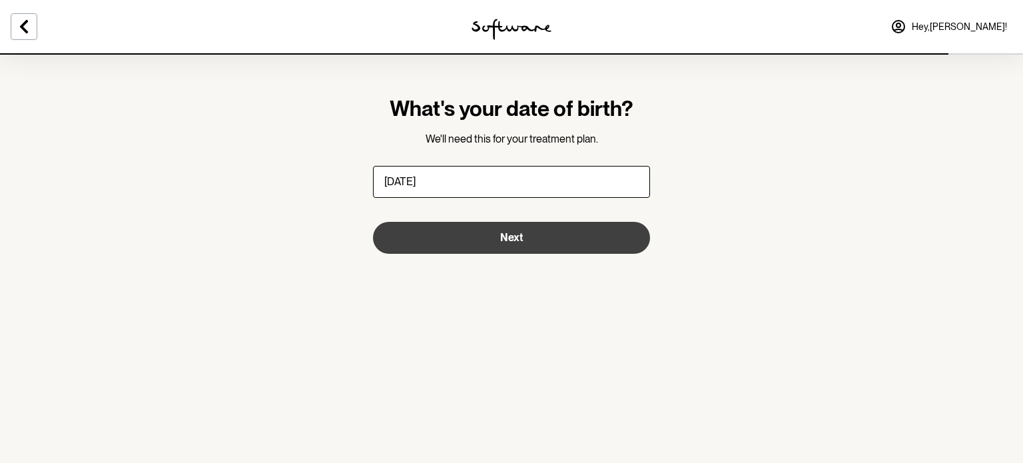
type input "04/04/2005"
click at [556, 242] on button "Next" at bounding box center [511, 238] width 277 height 32
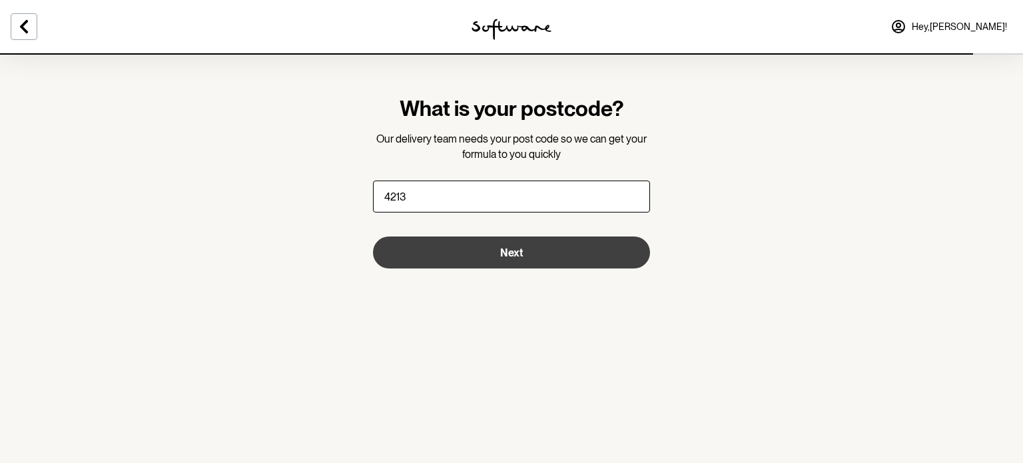
type input "4213"
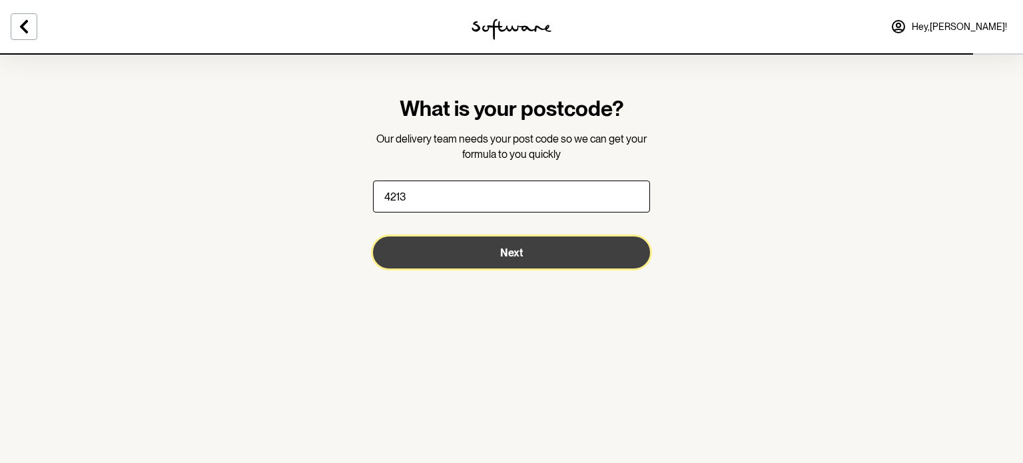
click at [563, 237] on button "Next" at bounding box center [511, 252] width 277 height 32
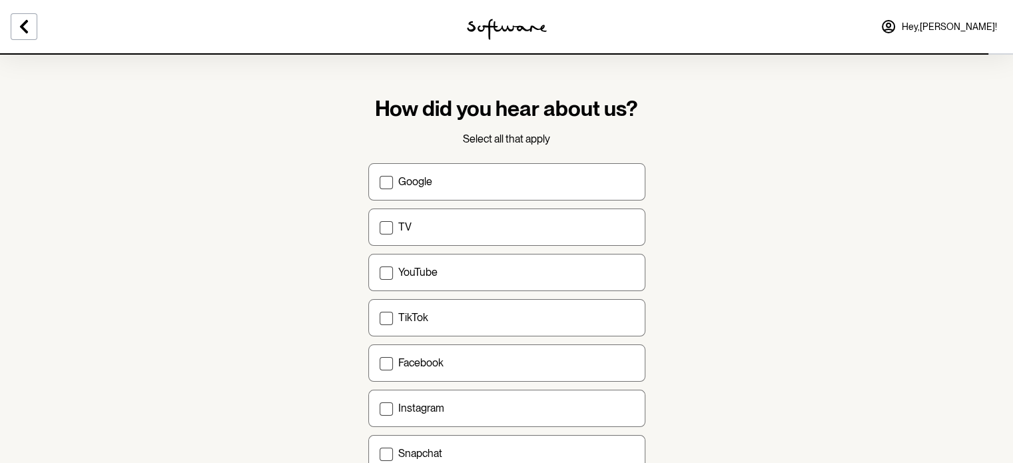
scroll to position [60, 0]
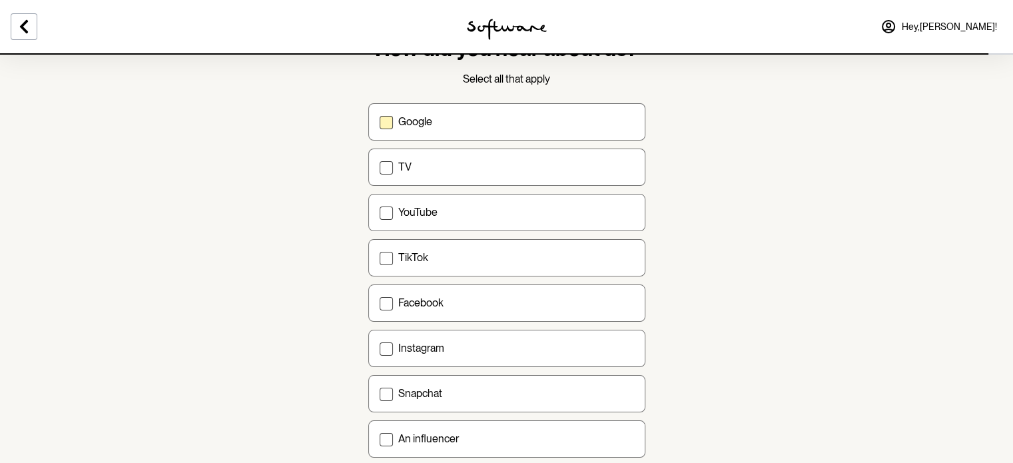
click at [382, 135] on label "Google" at bounding box center [506, 121] width 277 height 37
click at [380, 122] on input "Google" at bounding box center [379, 121] width 1 height 1
checkbox input "true"
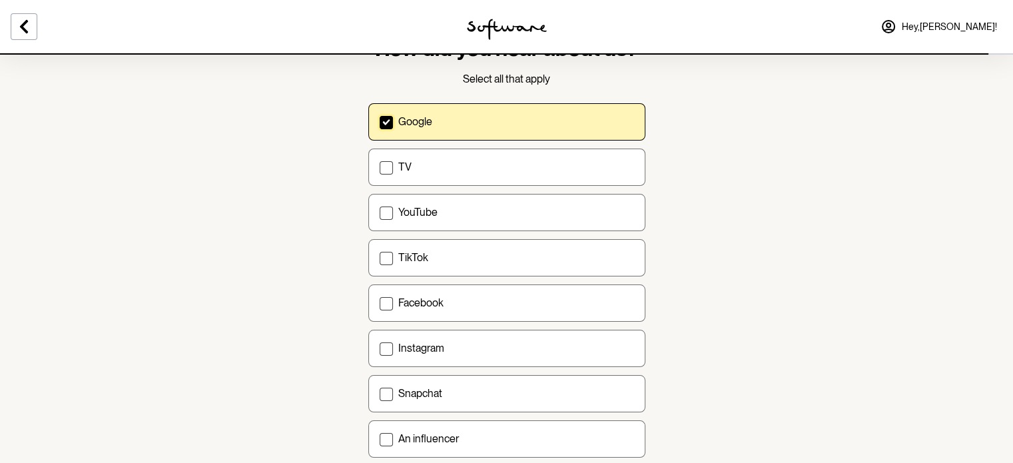
scroll to position [463, 0]
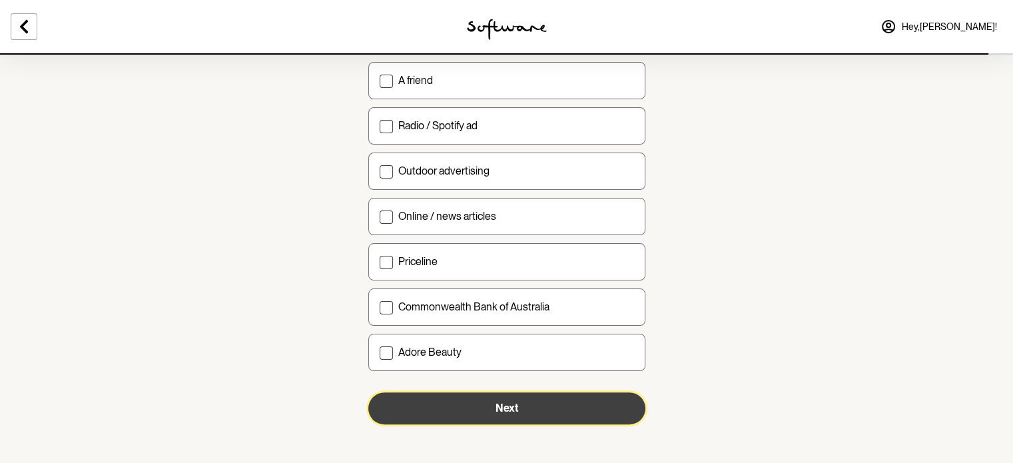
click at [455, 417] on button "Next" at bounding box center [506, 408] width 277 height 32
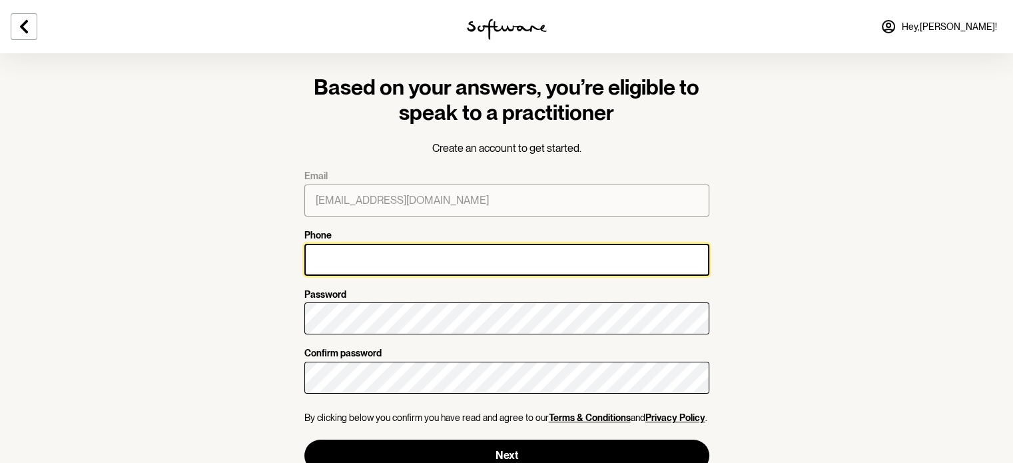
click at [384, 271] on input "Phone" at bounding box center [506, 260] width 405 height 32
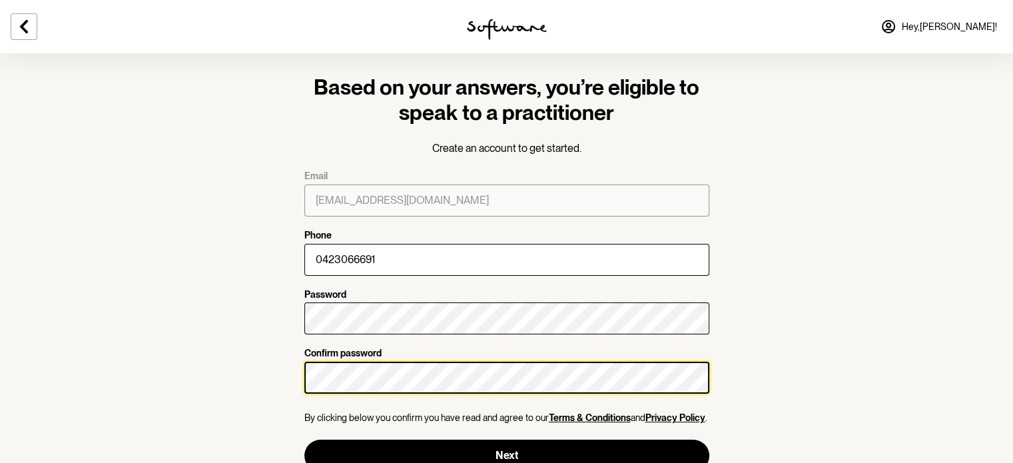
scroll to position [29, 0]
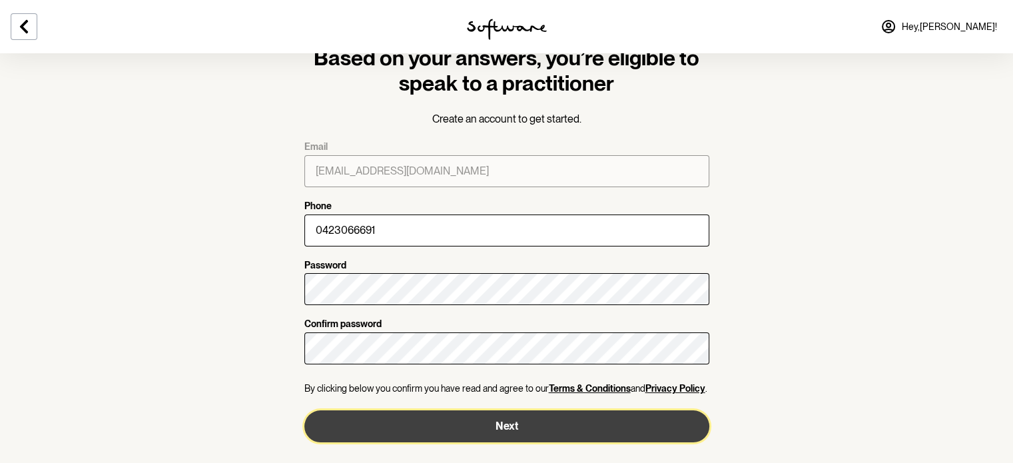
click at [401, 424] on button "Next" at bounding box center [506, 426] width 405 height 32
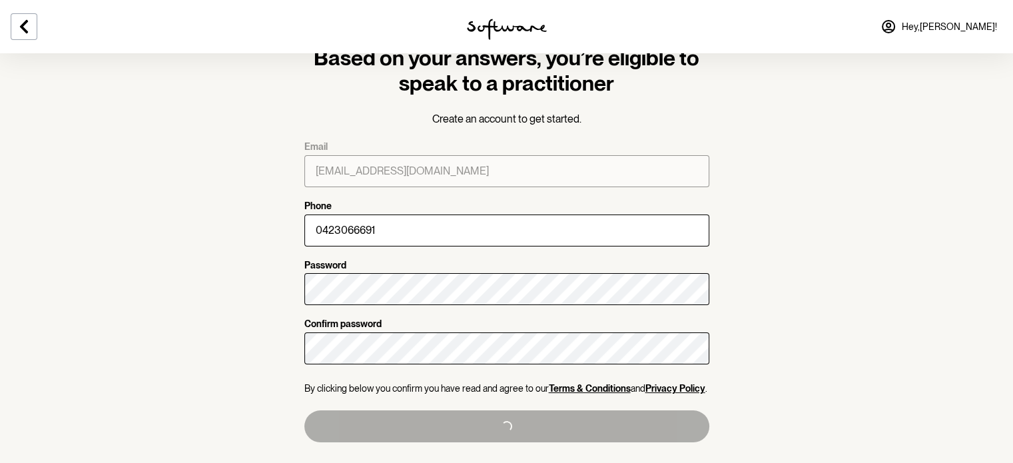
type input "+61423066691"
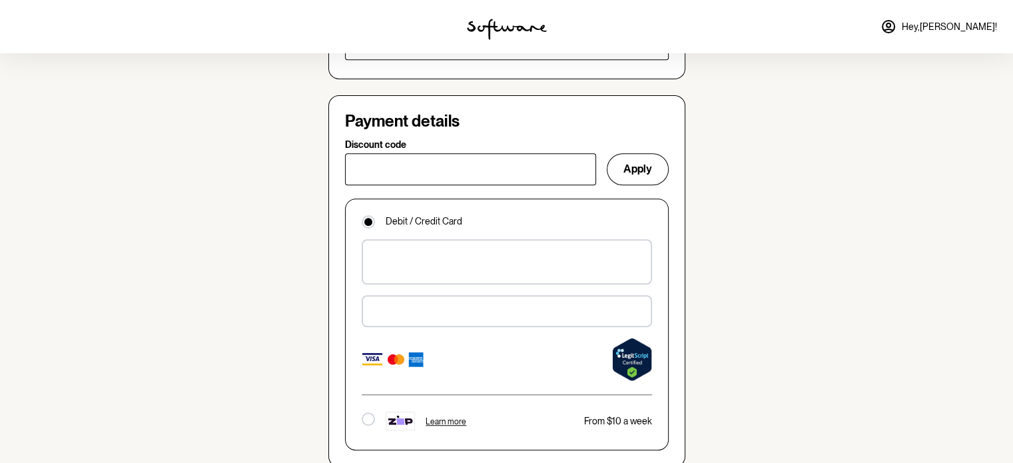
scroll to position [890, 0]
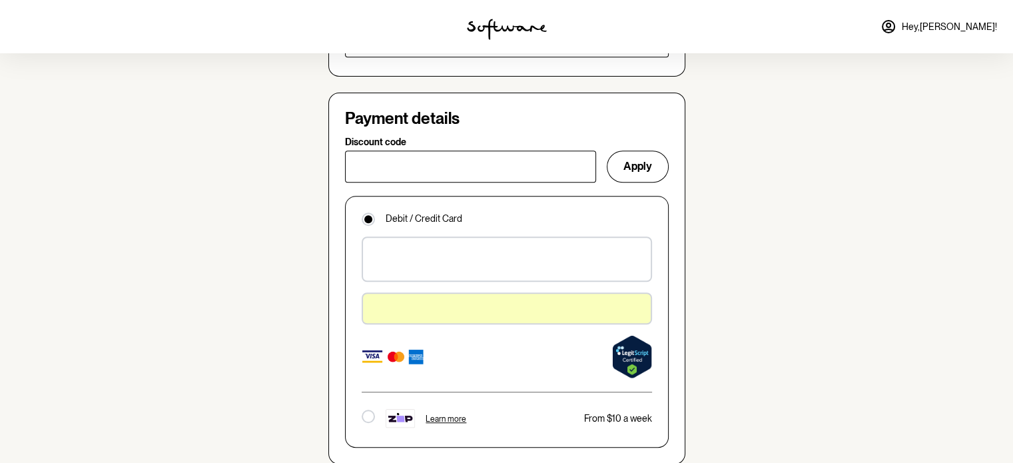
click at [392, 335] on div at bounding box center [507, 356] width 290 height 43
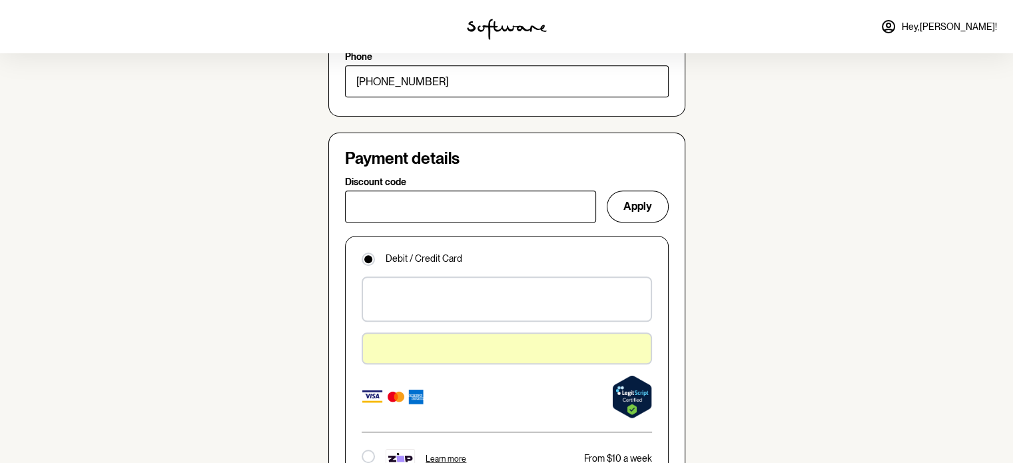
scroll to position [852, 0]
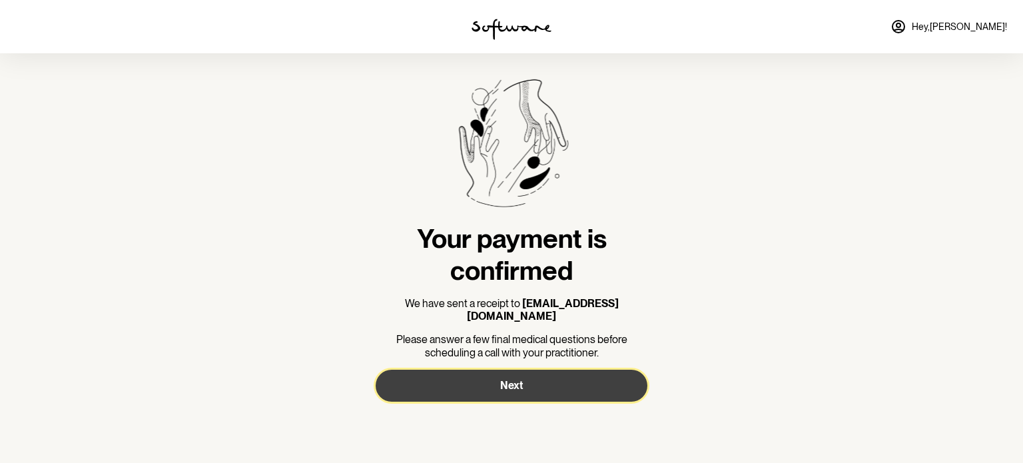
click at [511, 379] on span "Next" at bounding box center [511, 385] width 23 height 13
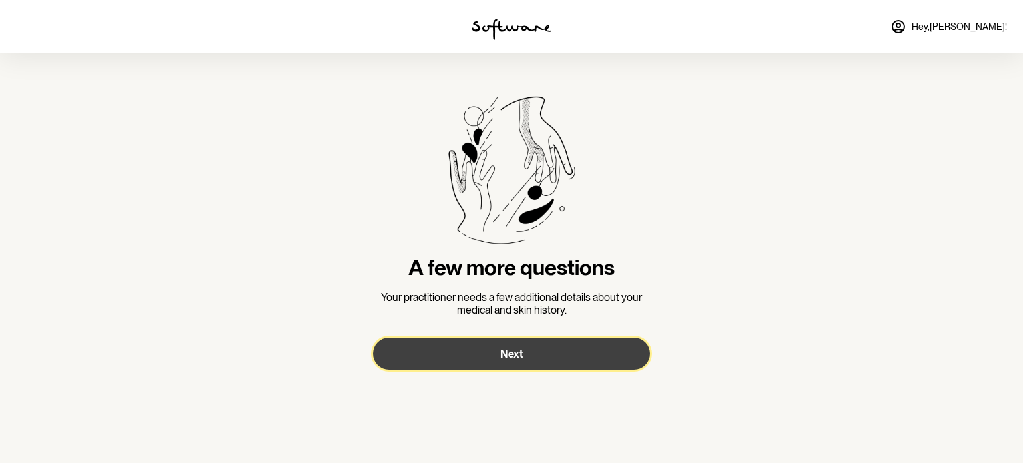
click at [520, 348] on span "Next" at bounding box center [511, 354] width 23 height 13
